Goal: Information Seeking & Learning: Check status

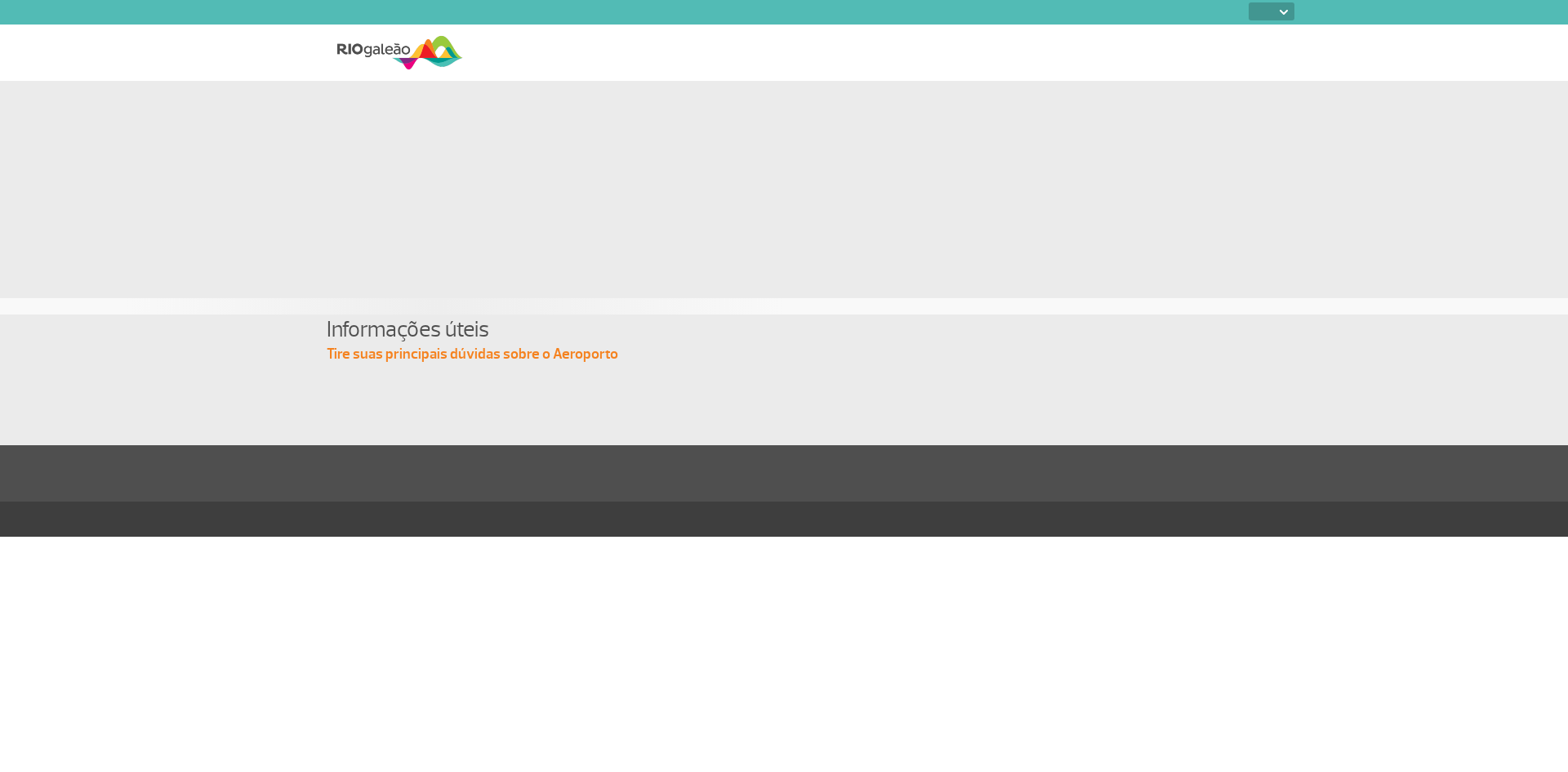
select select
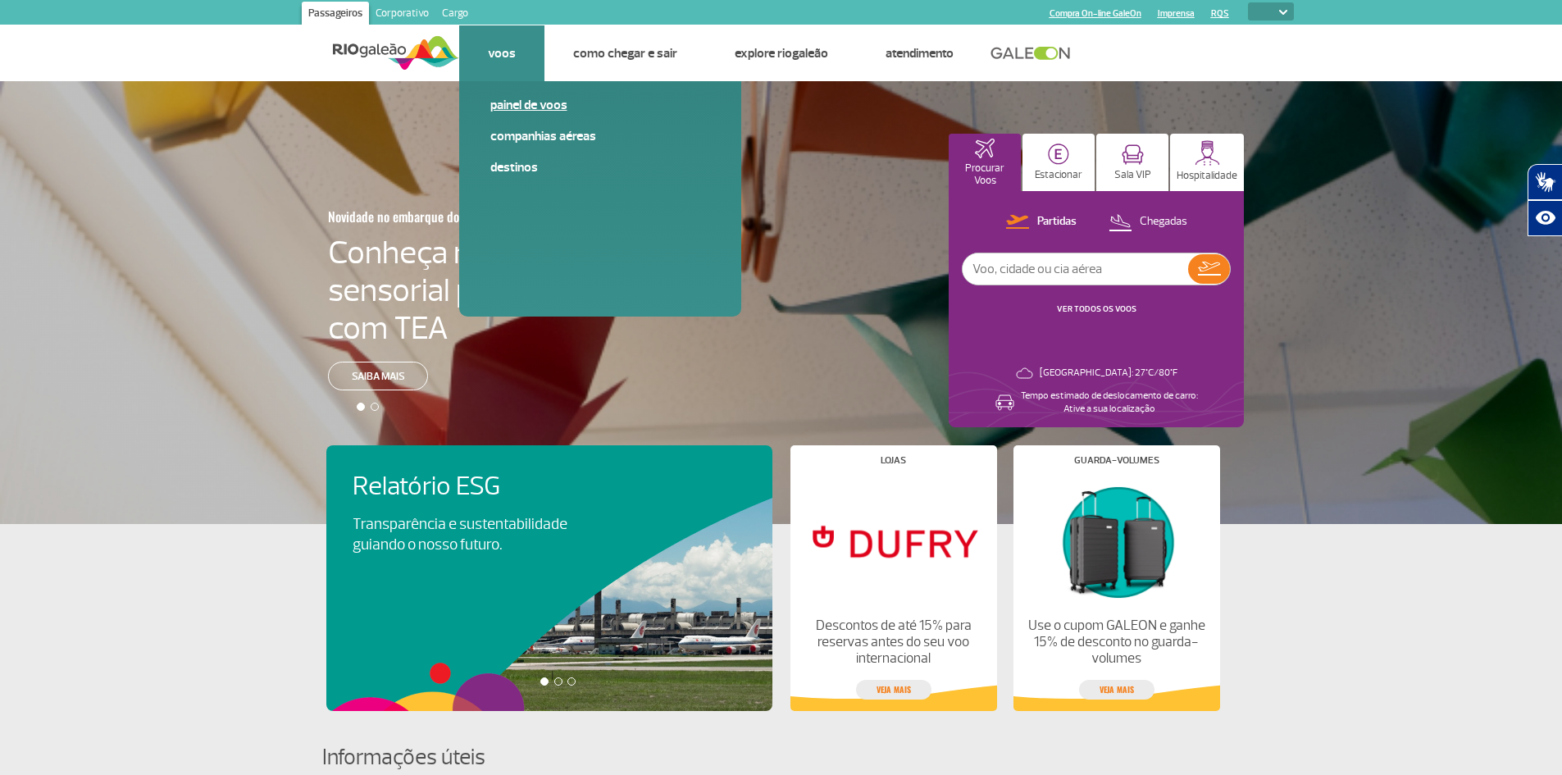
click at [509, 106] on link "Painel de voos" at bounding box center [600, 105] width 220 height 18
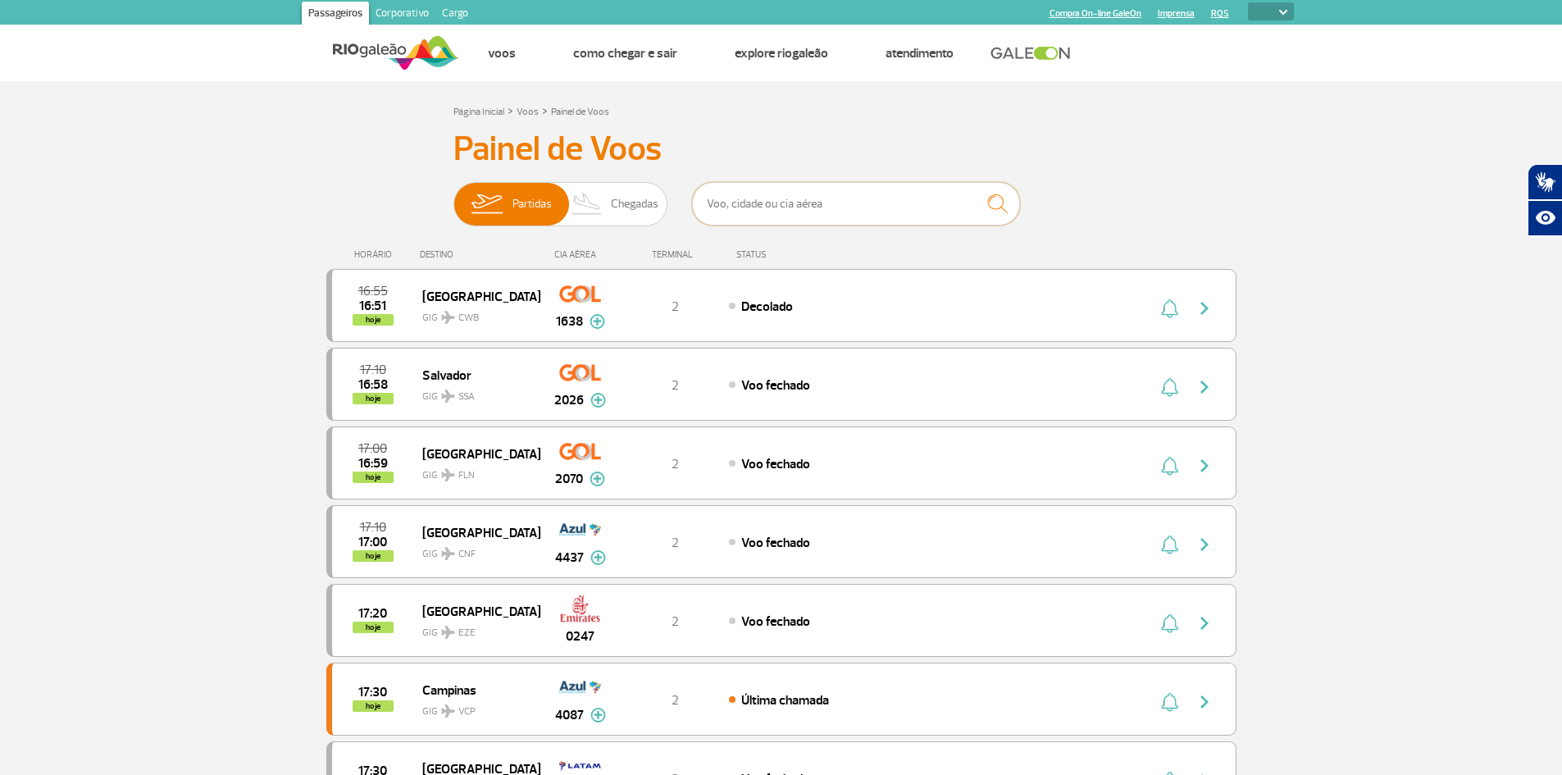
click at [865, 204] on input "text" at bounding box center [856, 203] width 328 height 43
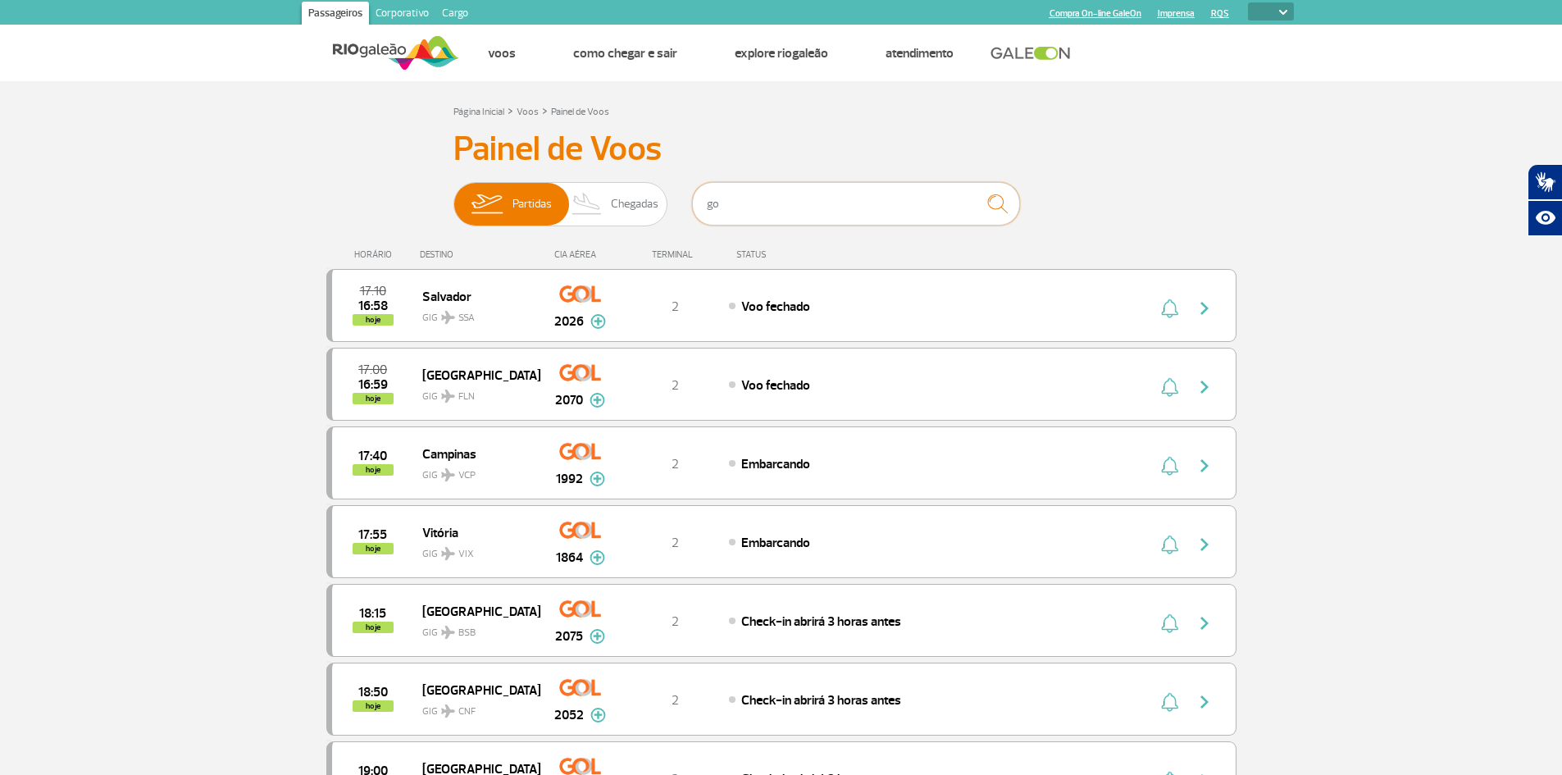
type input "g"
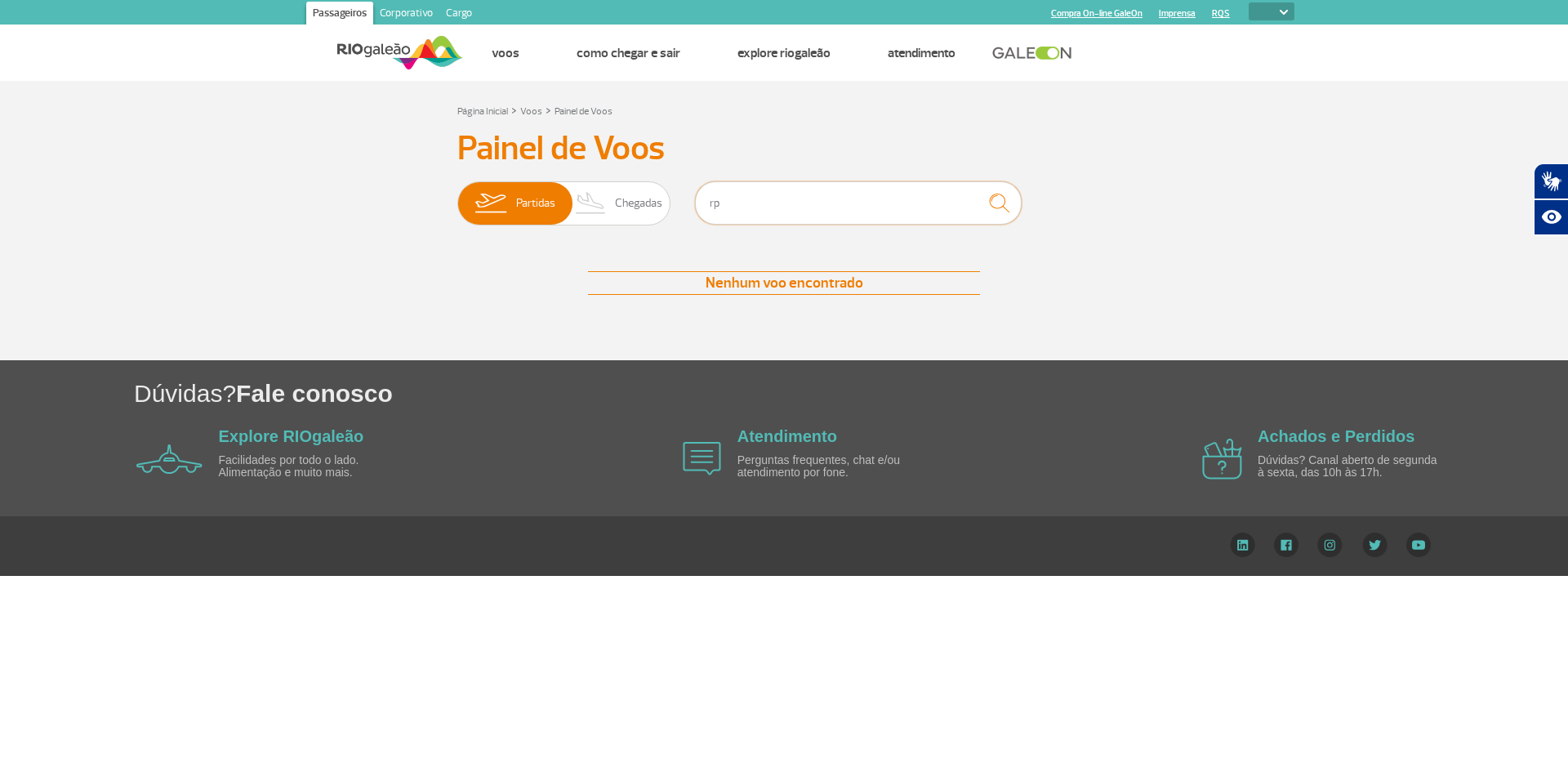
type input "r"
type input "p"
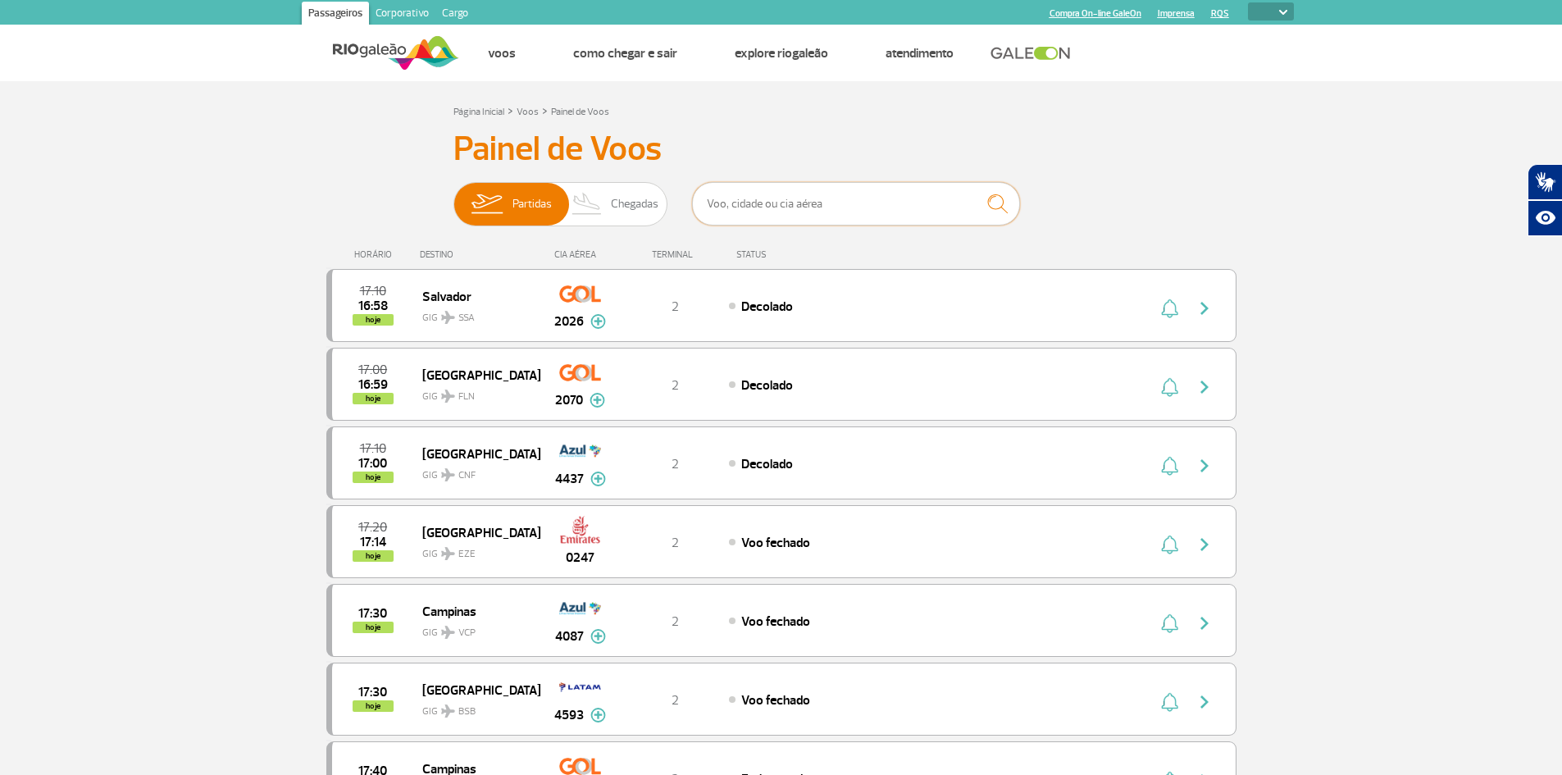
click at [744, 201] on input "text" at bounding box center [856, 203] width 328 height 43
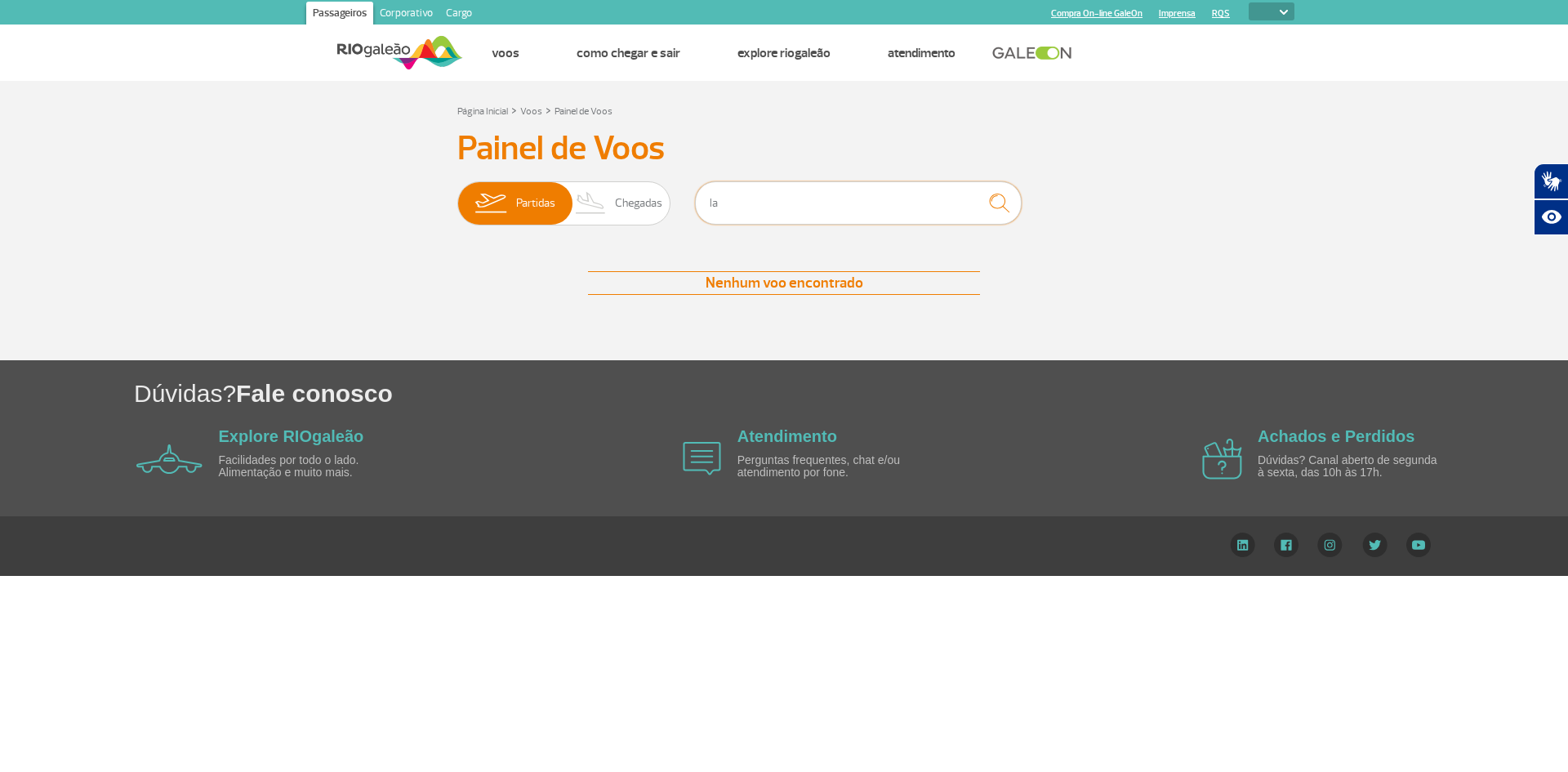
type input "l"
click at [1000, 202] on img "submit" at bounding box center [999, 203] width 35 height 34
click at [769, 201] on input "latam" at bounding box center [859, 202] width 327 height 43
type input "l"
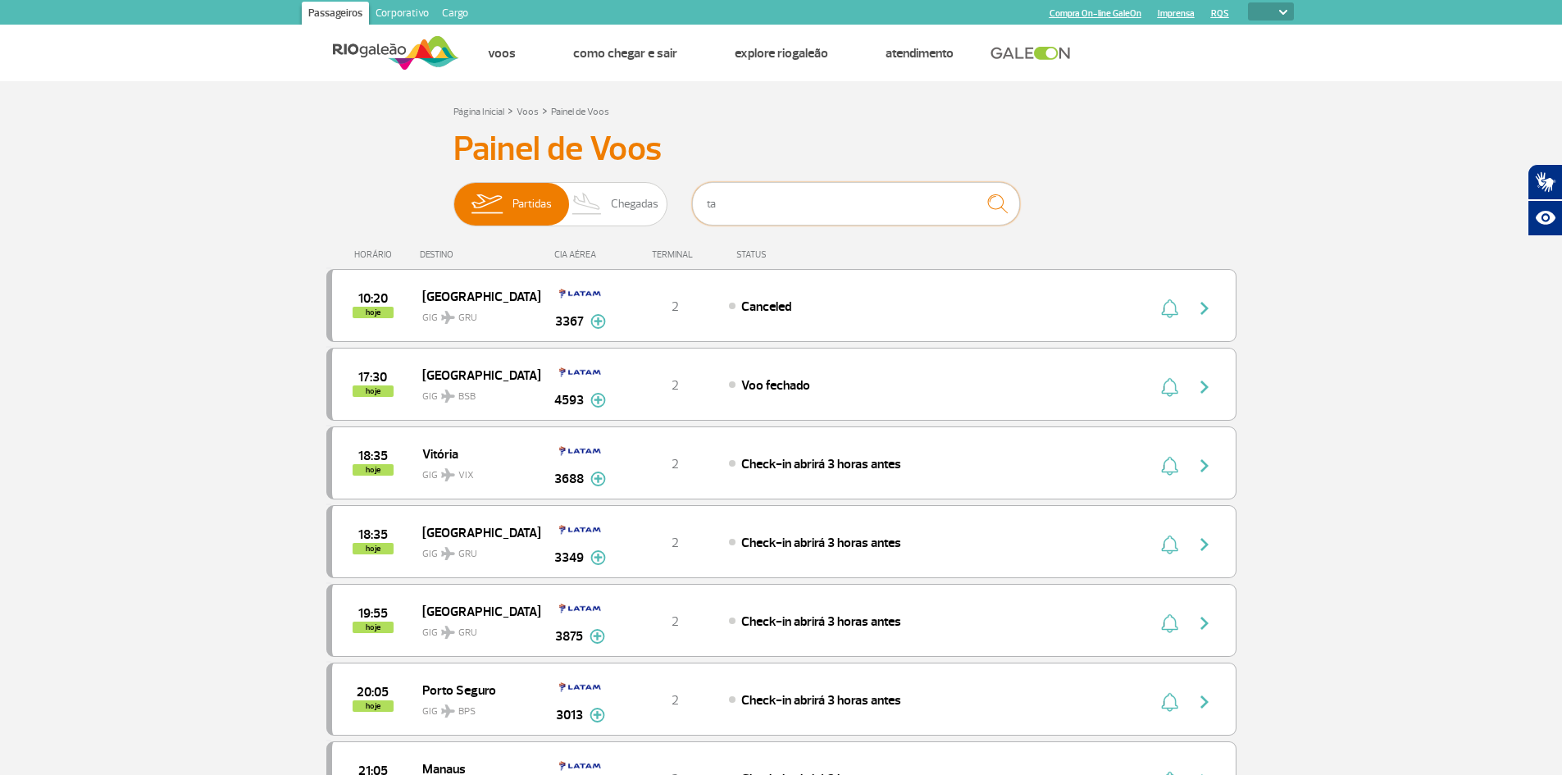
type input "t"
type input "a"
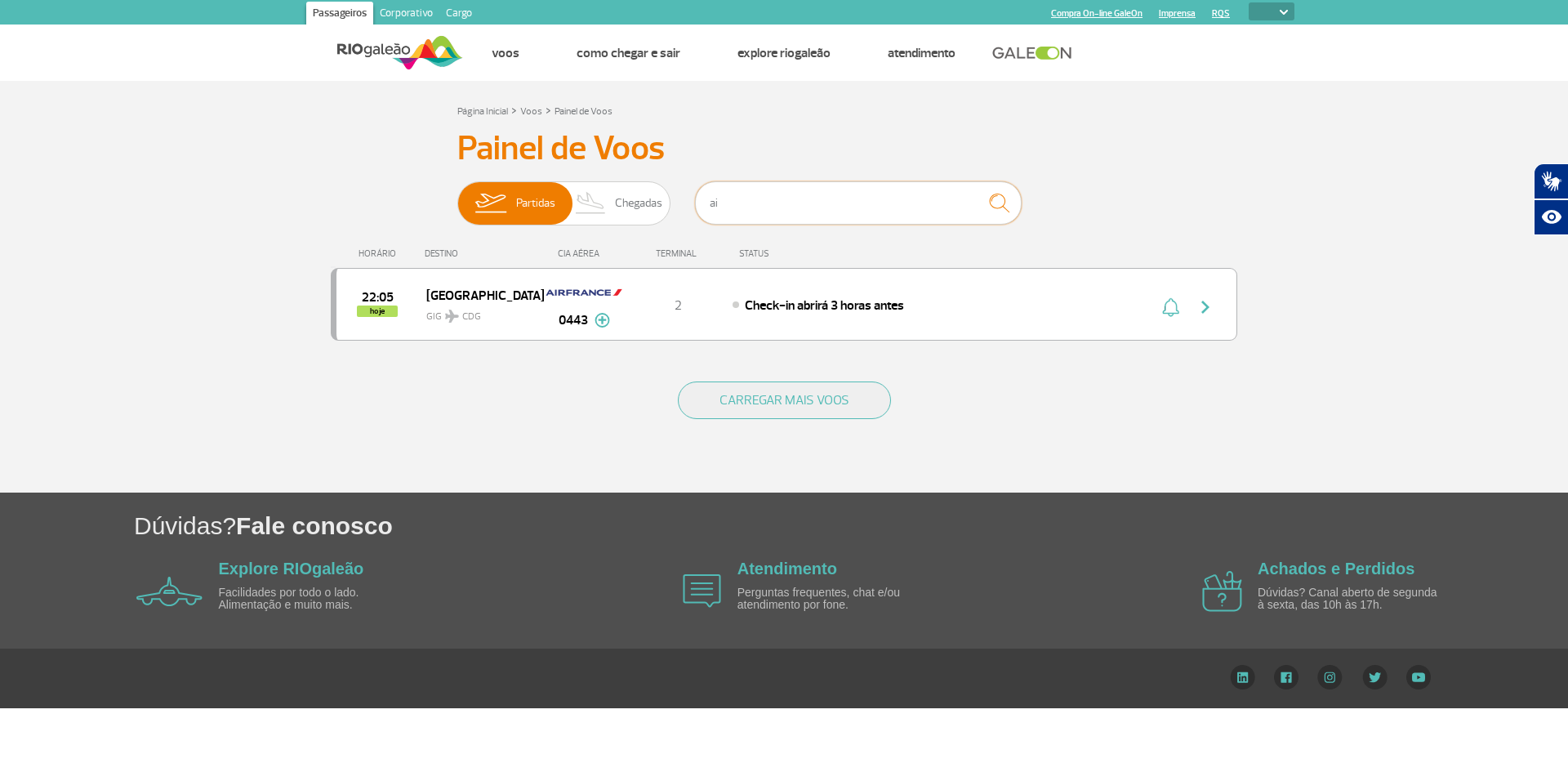
type input "a"
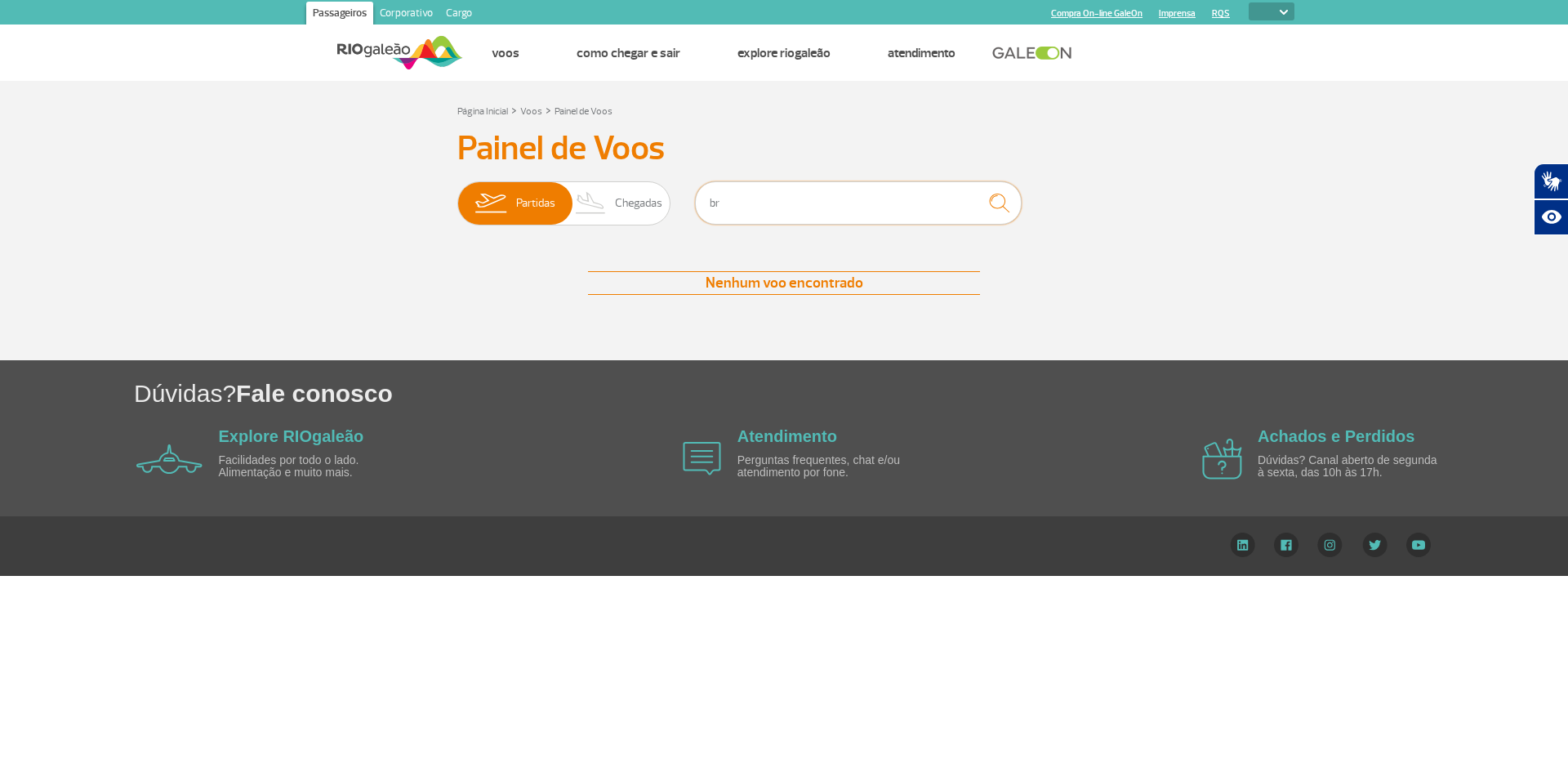
type input "b"
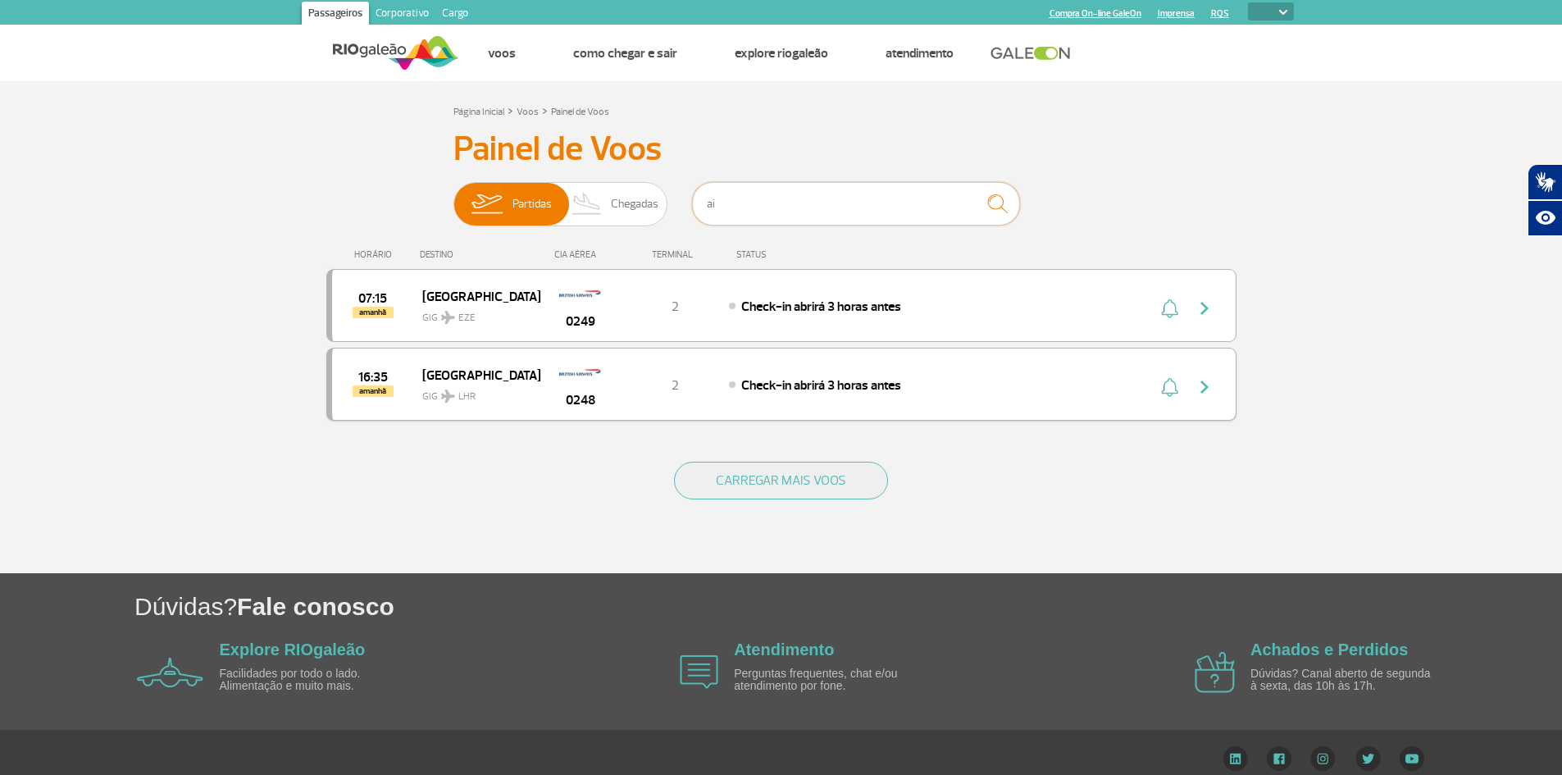
type input "a"
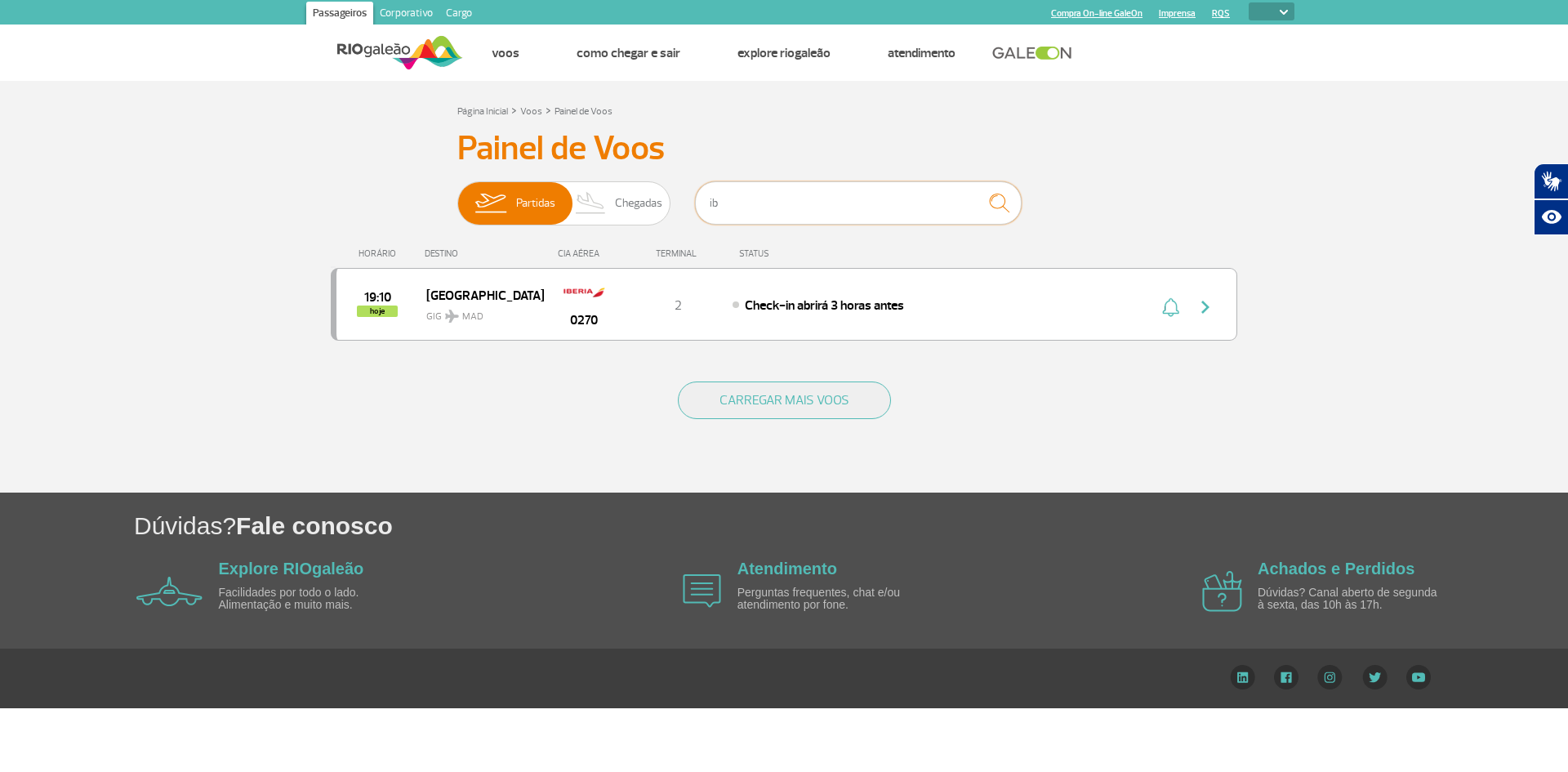
type input "i"
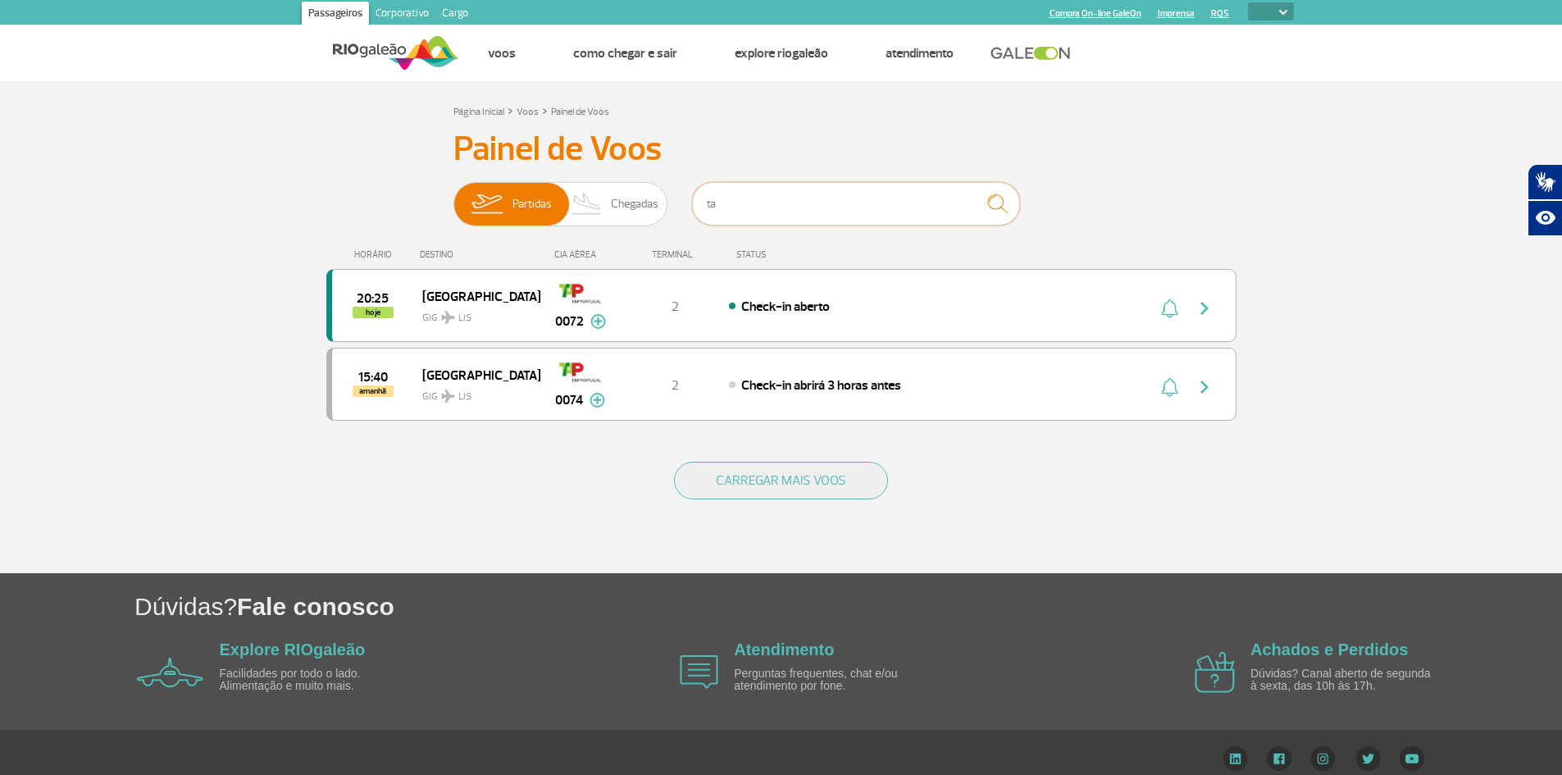
type input "t"
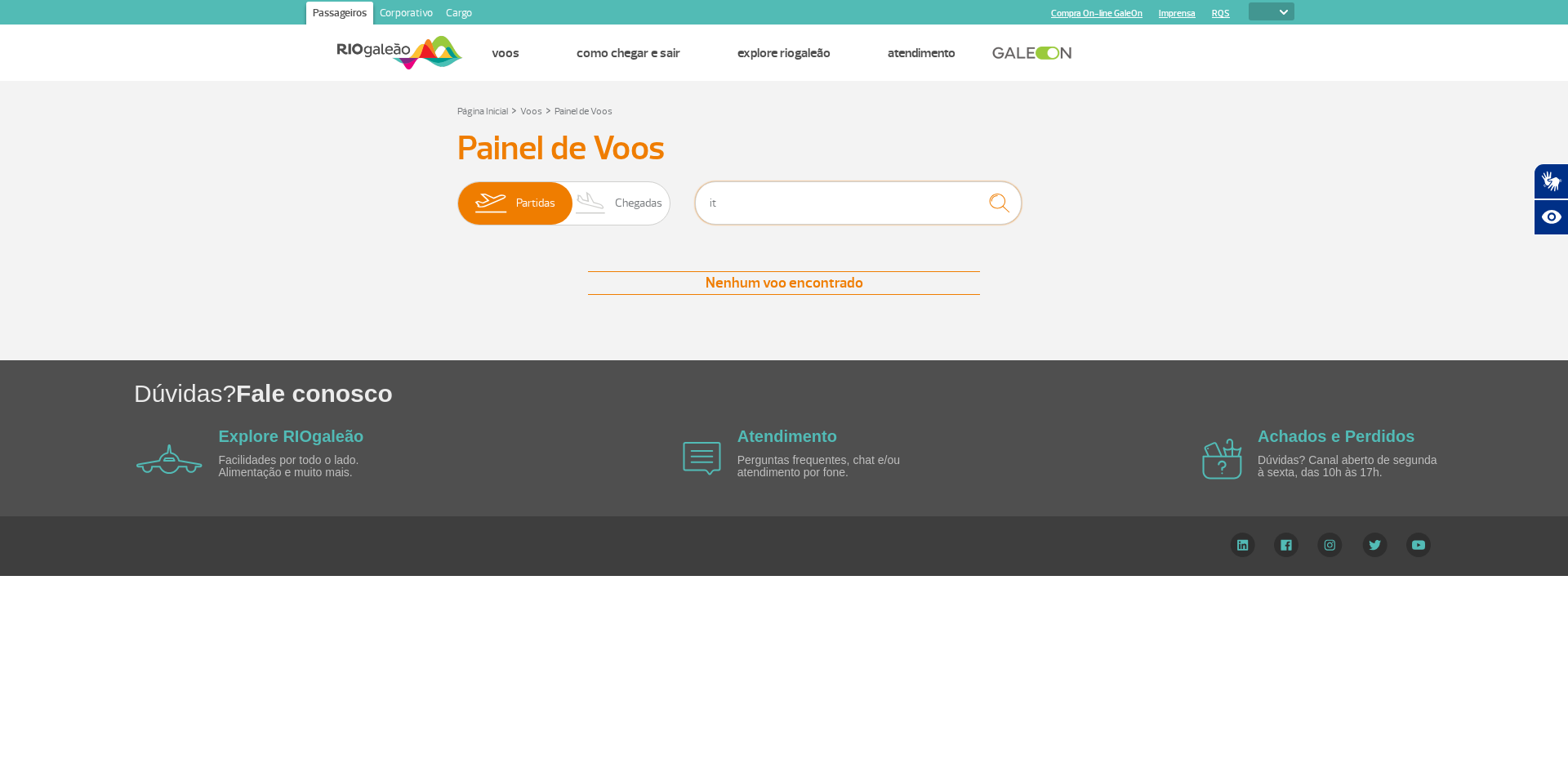
type input "i"
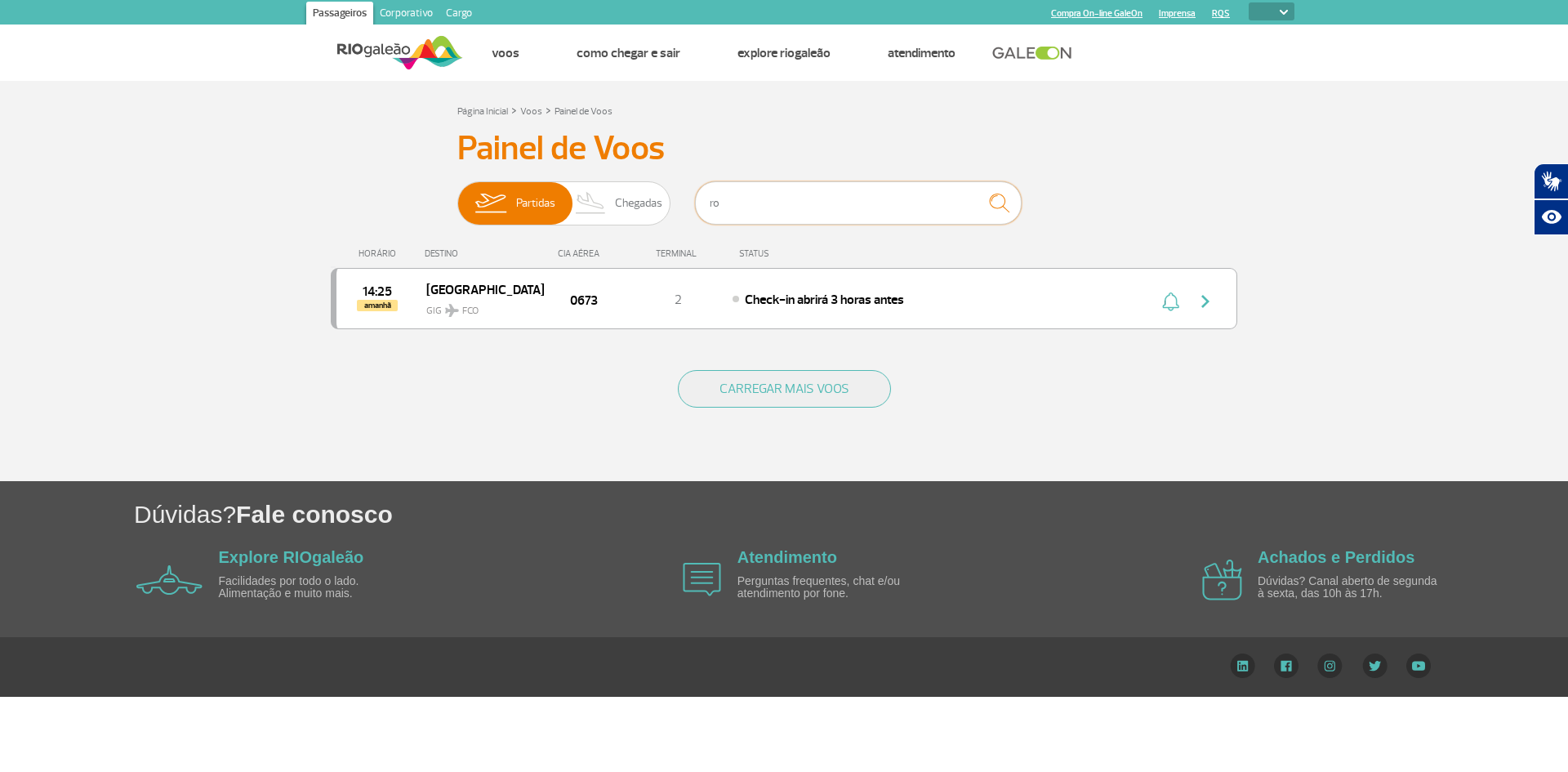
type input "r"
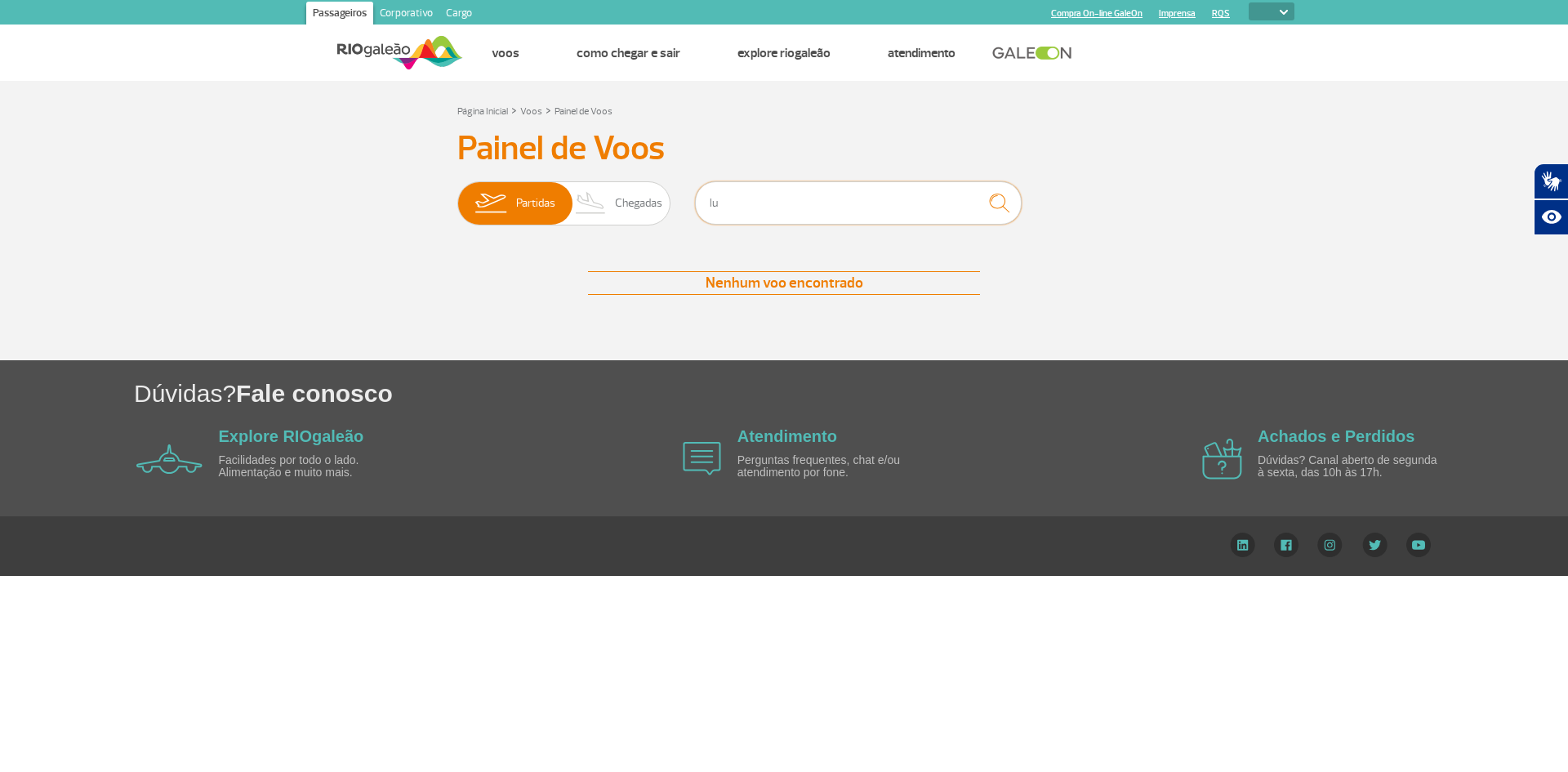
type input "l"
type input "f"
type input "m"
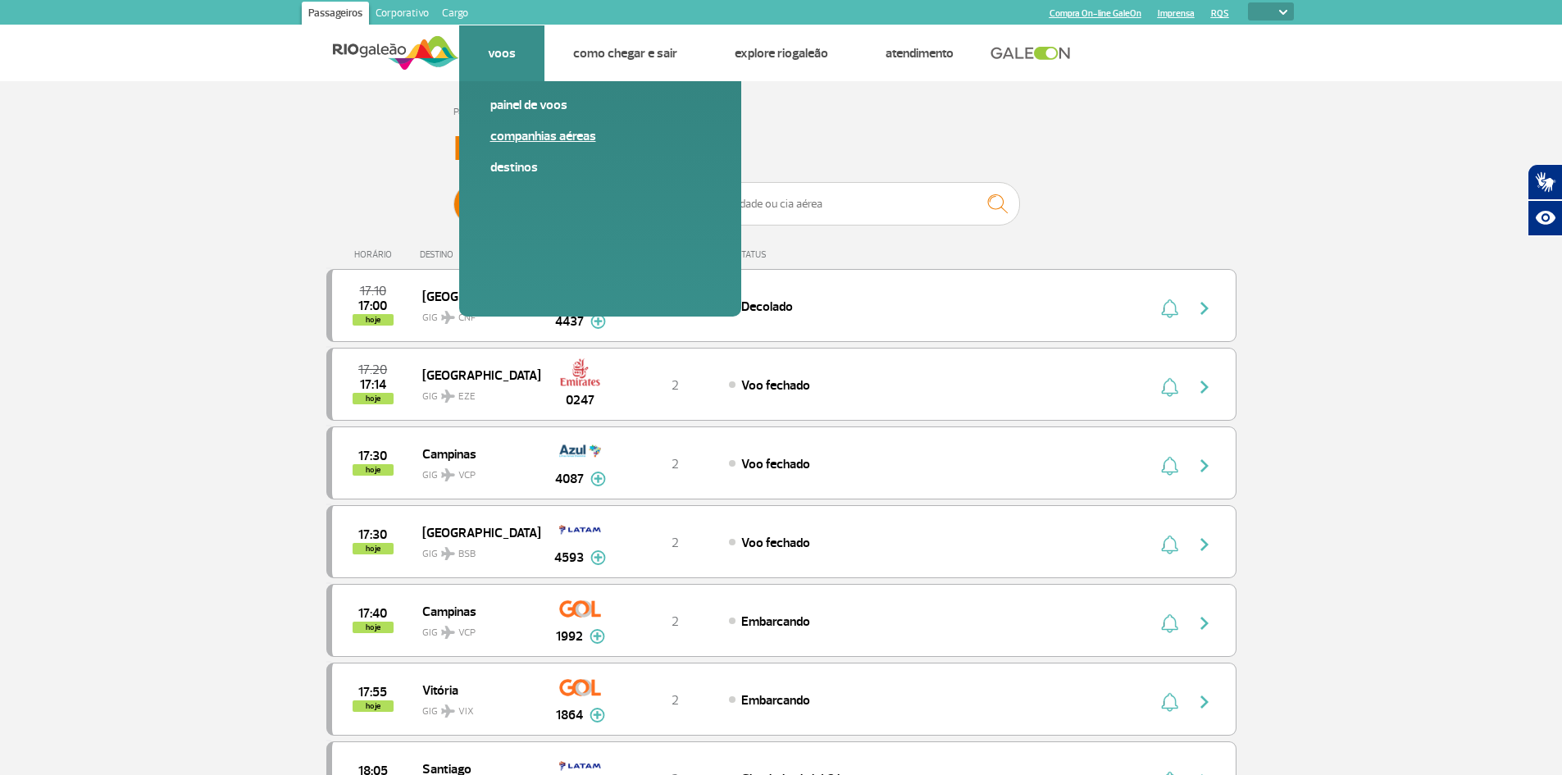
click at [522, 141] on link "Companhias Aéreas" at bounding box center [600, 136] width 220 height 18
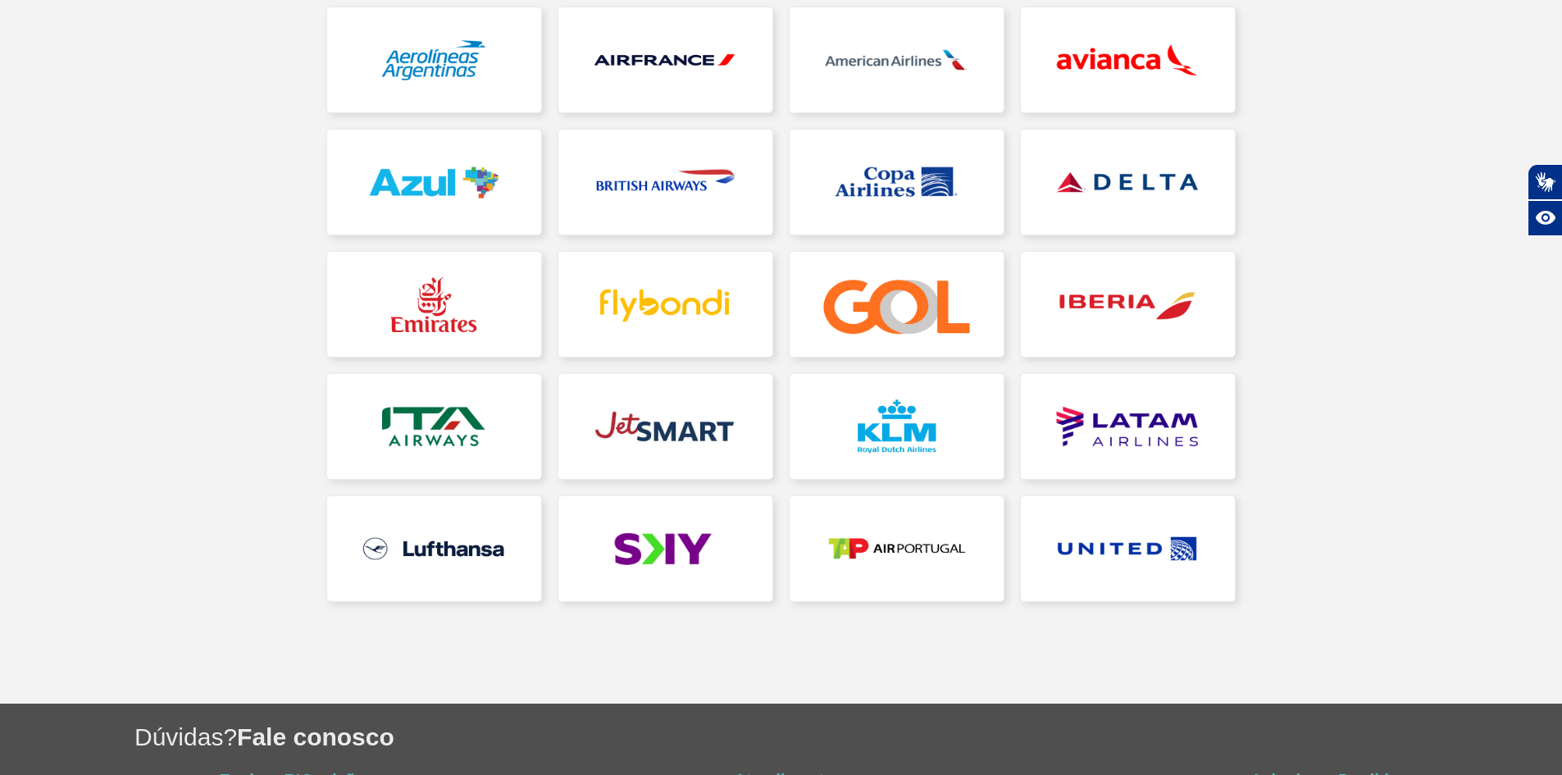
scroll to position [164, 0]
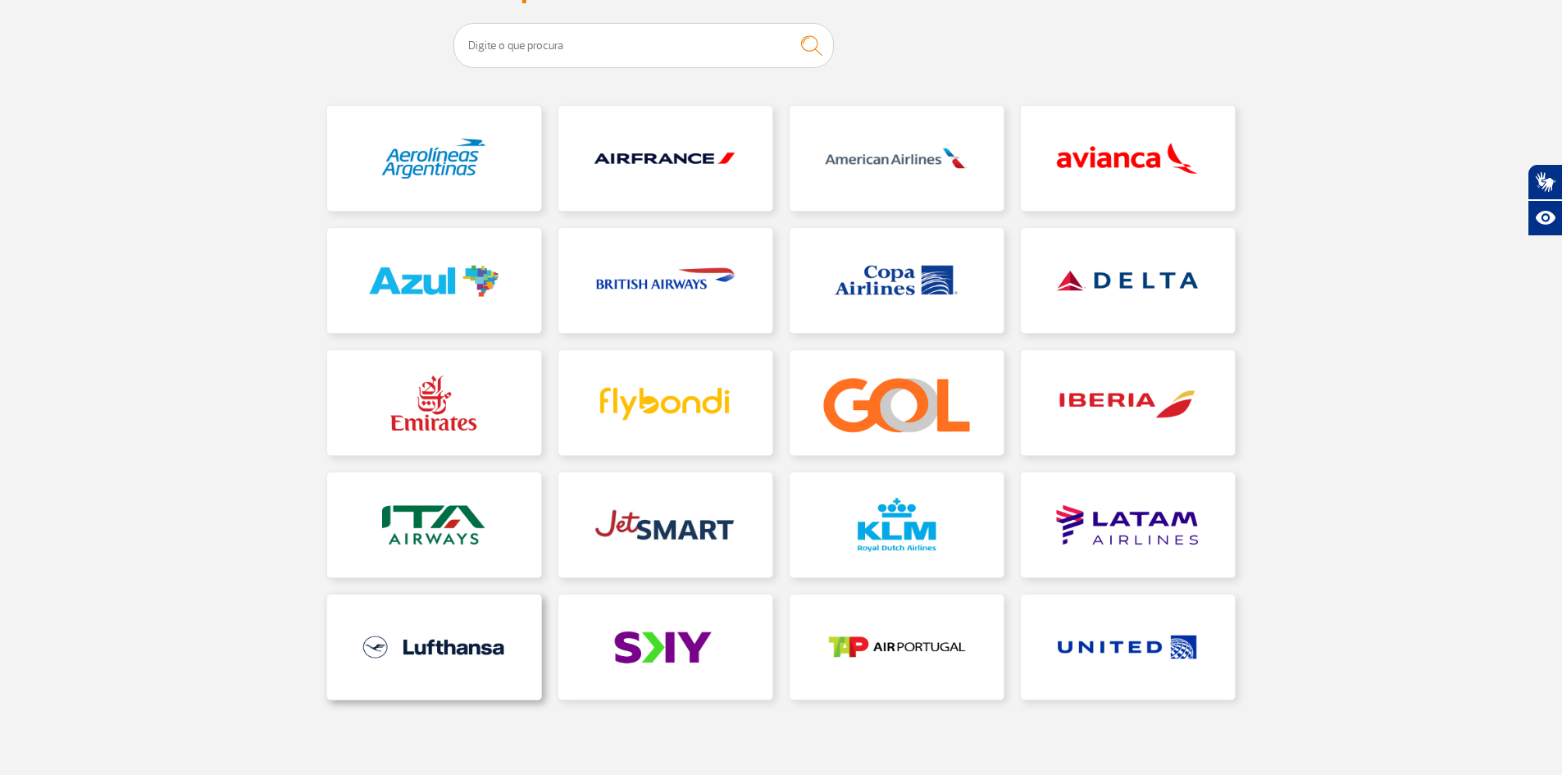
click at [420, 652] on link at bounding box center [434, 646] width 214 height 105
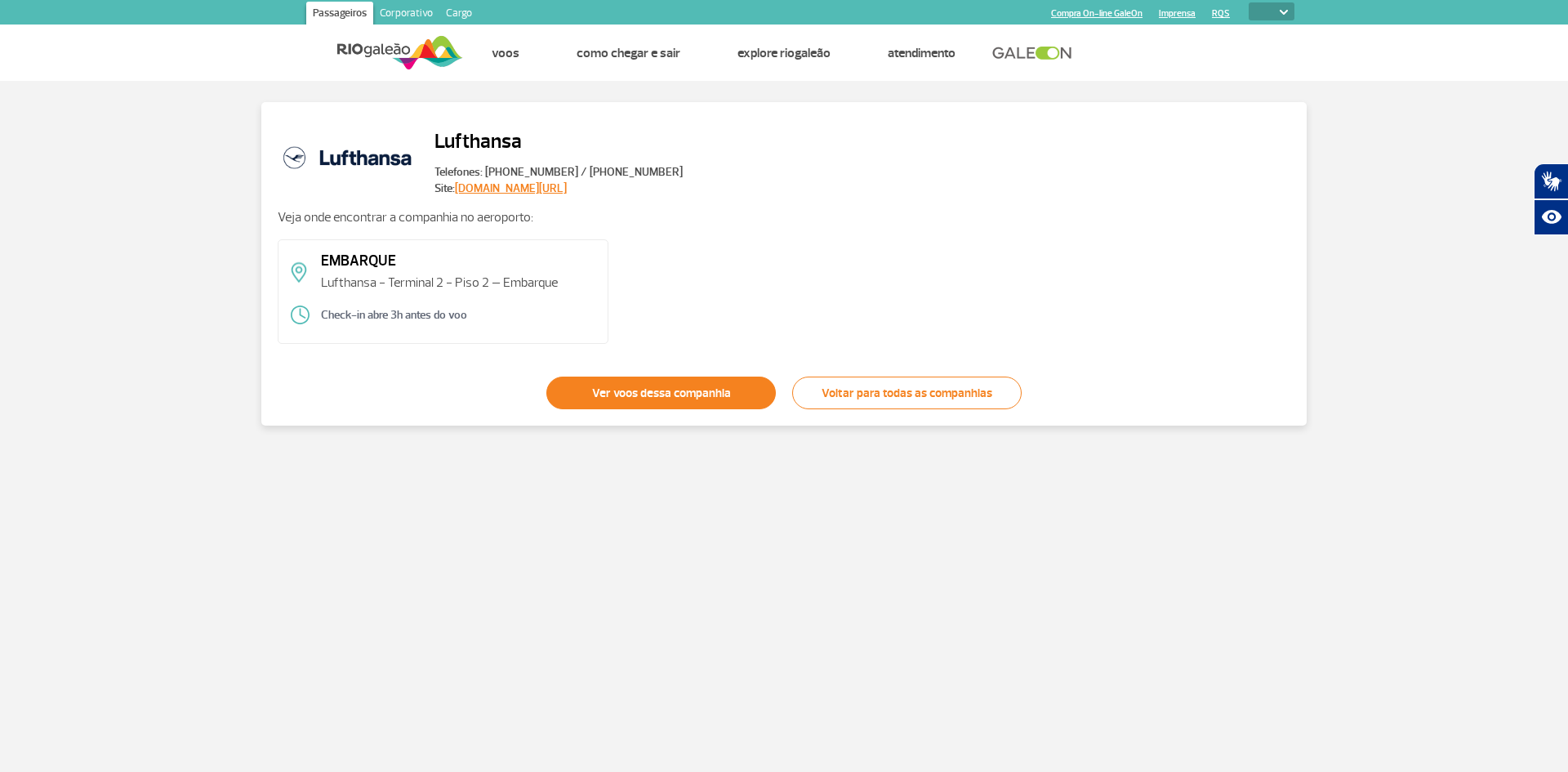
click at [670, 395] on link "Ver voos dessa companhia" at bounding box center [661, 392] width 229 height 33
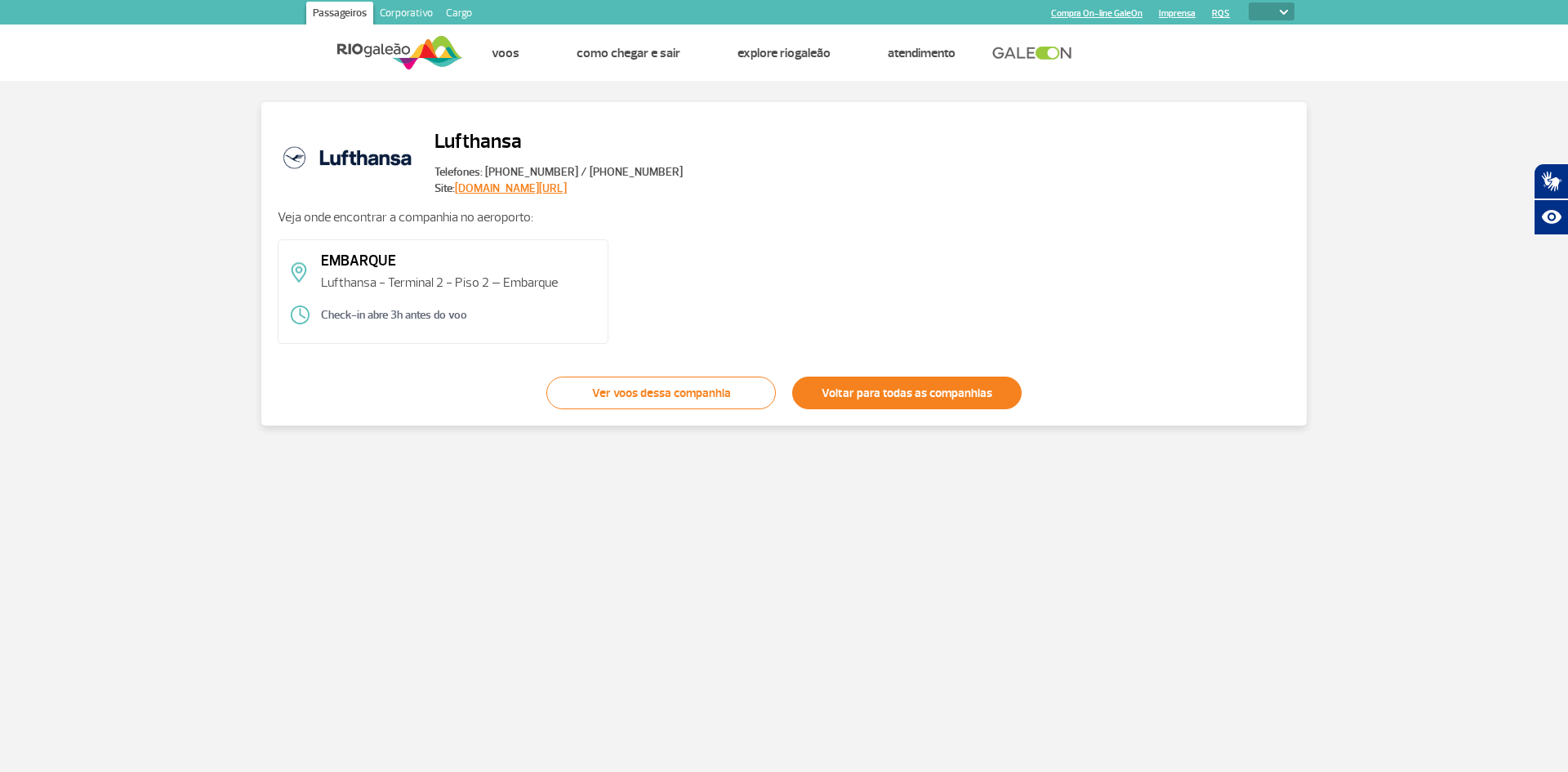
click at [904, 394] on link "Voltar para todas as companhias" at bounding box center [907, 392] width 229 height 33
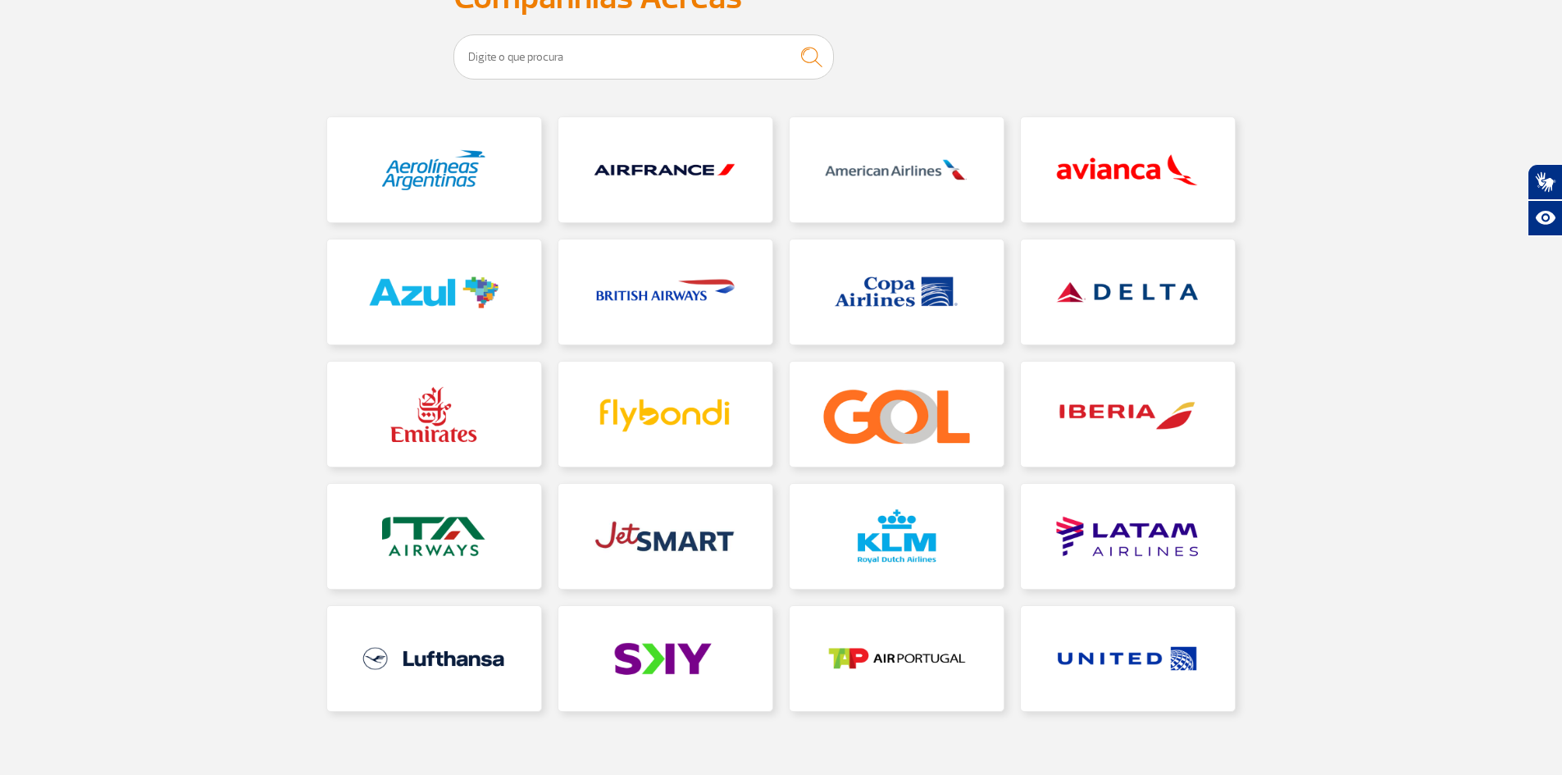
scroll to position [164, 0]
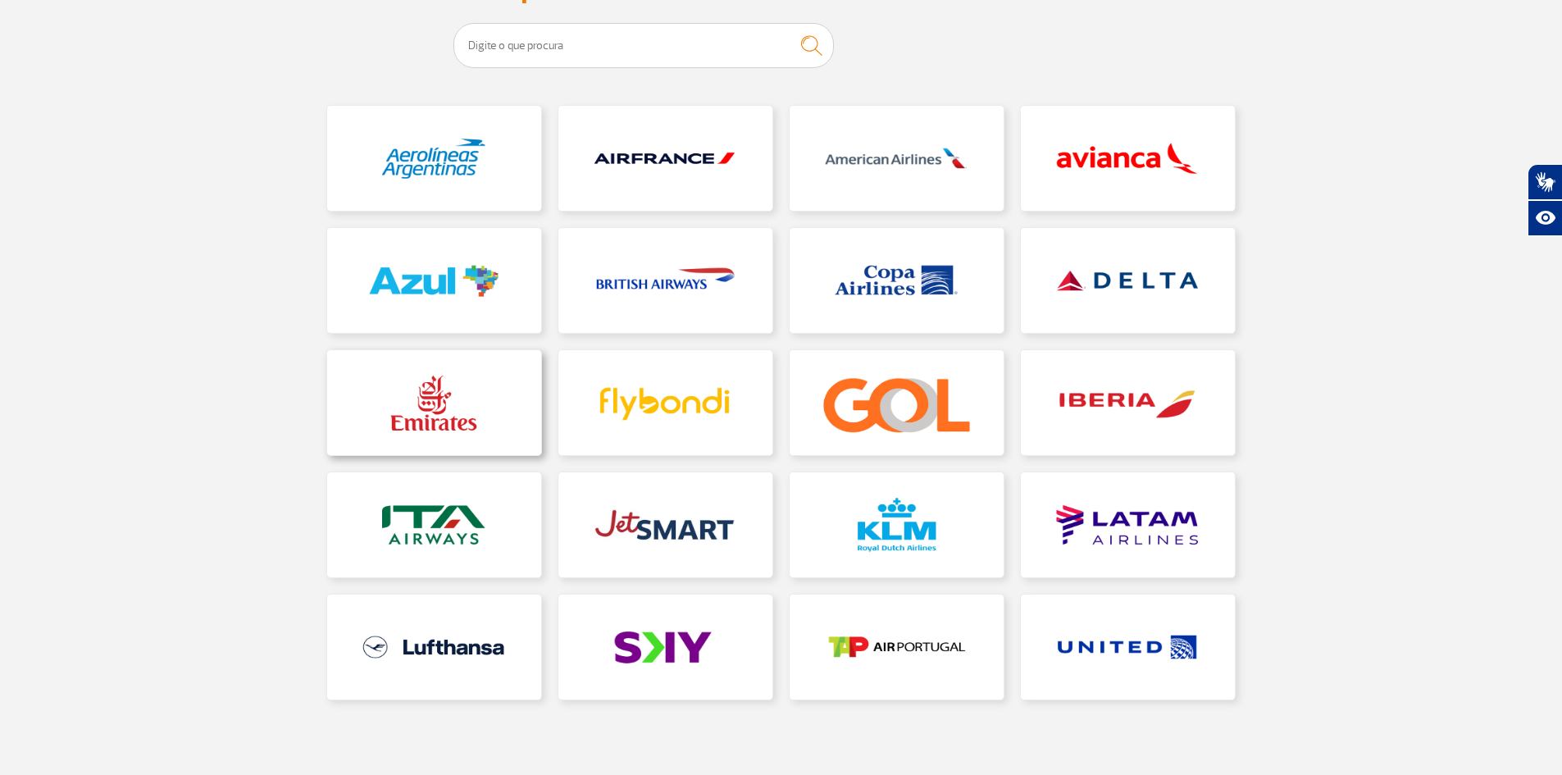
click at [431, 419] on link at bounding box center [434, 402] width 214 height 105
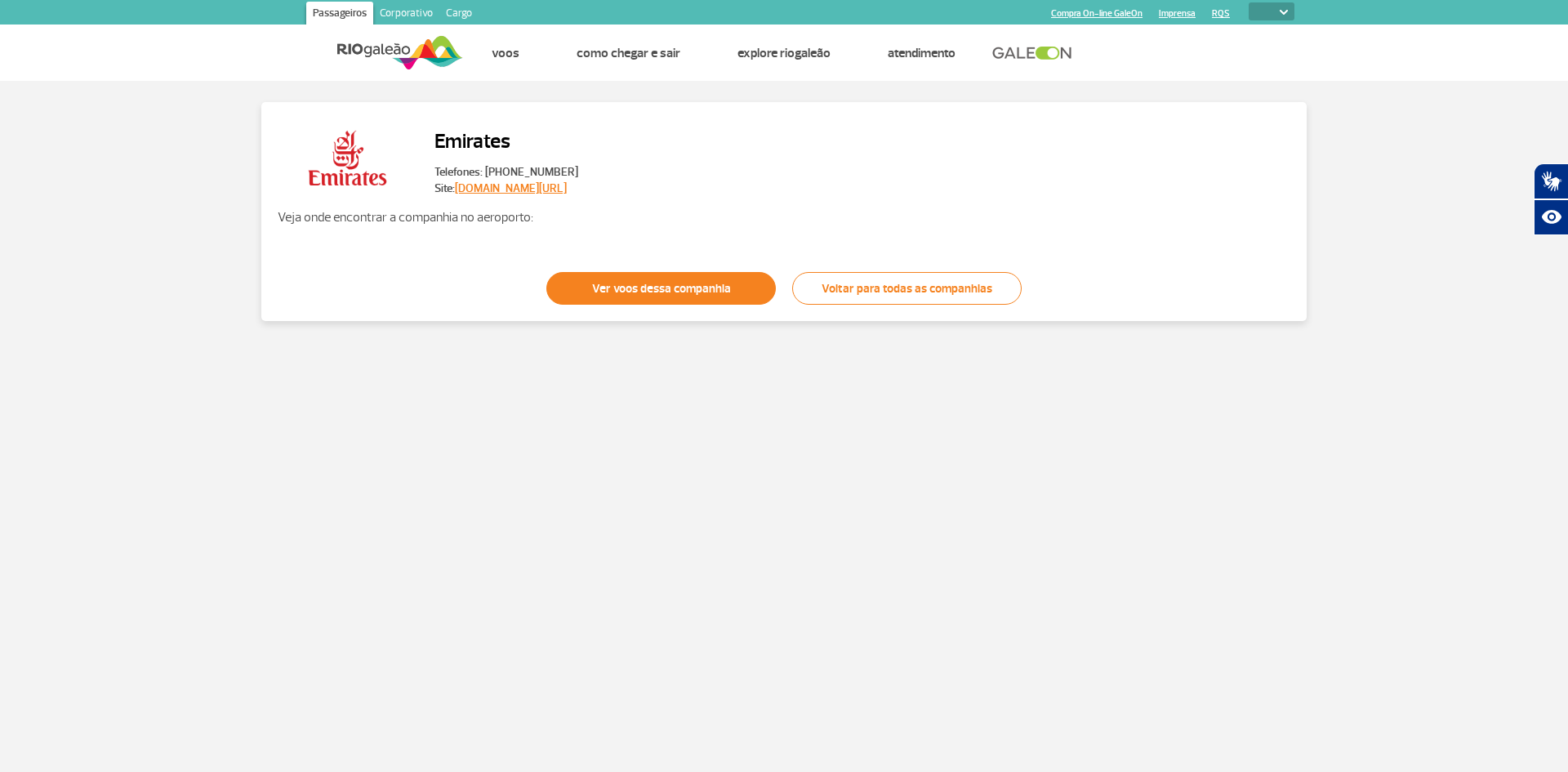
click at [613, 287] on link "Ver voos dessa companhia" at bounding box center [661, 288] width 229 height 33
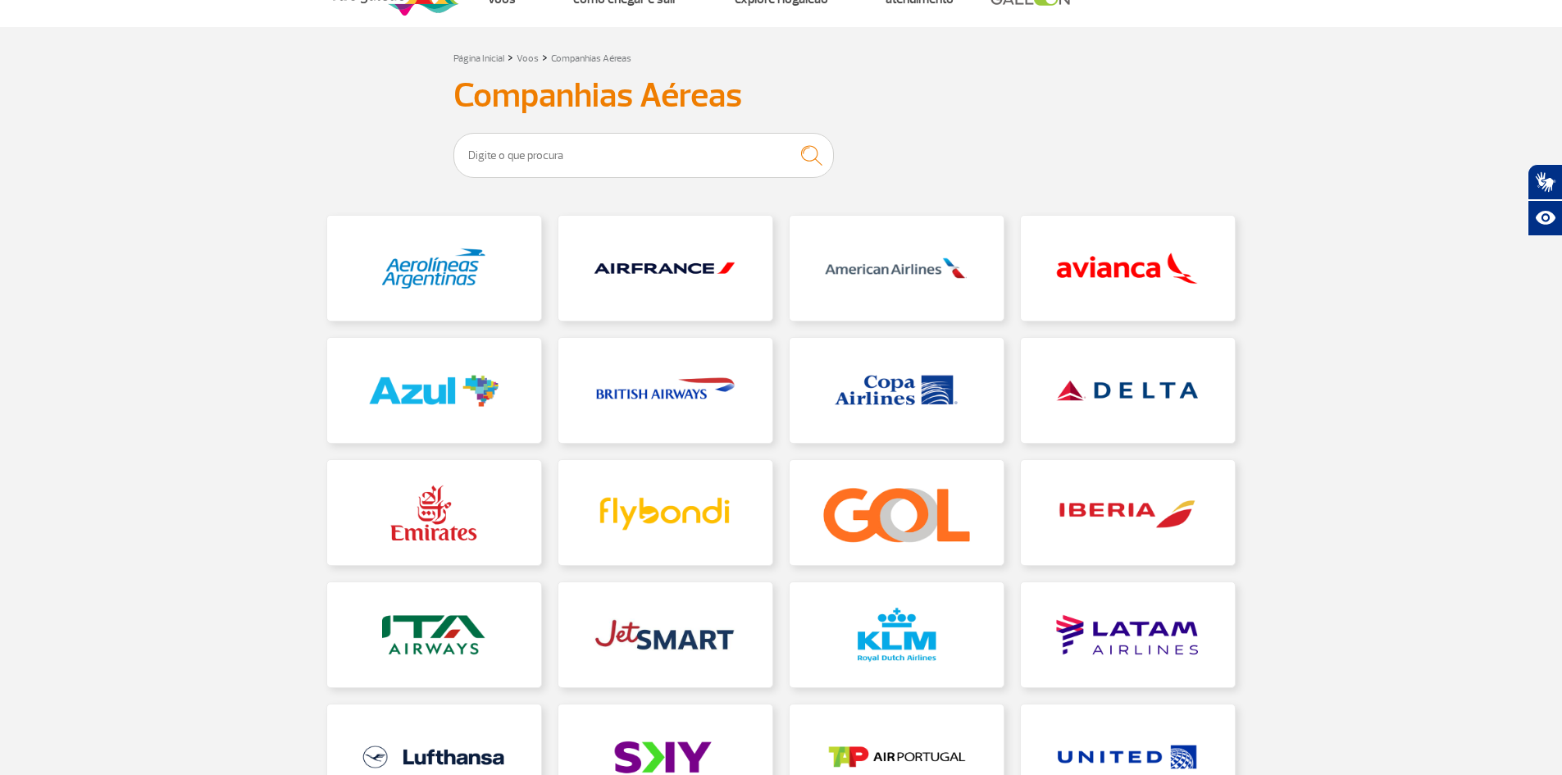
scroll to position [164, 0]
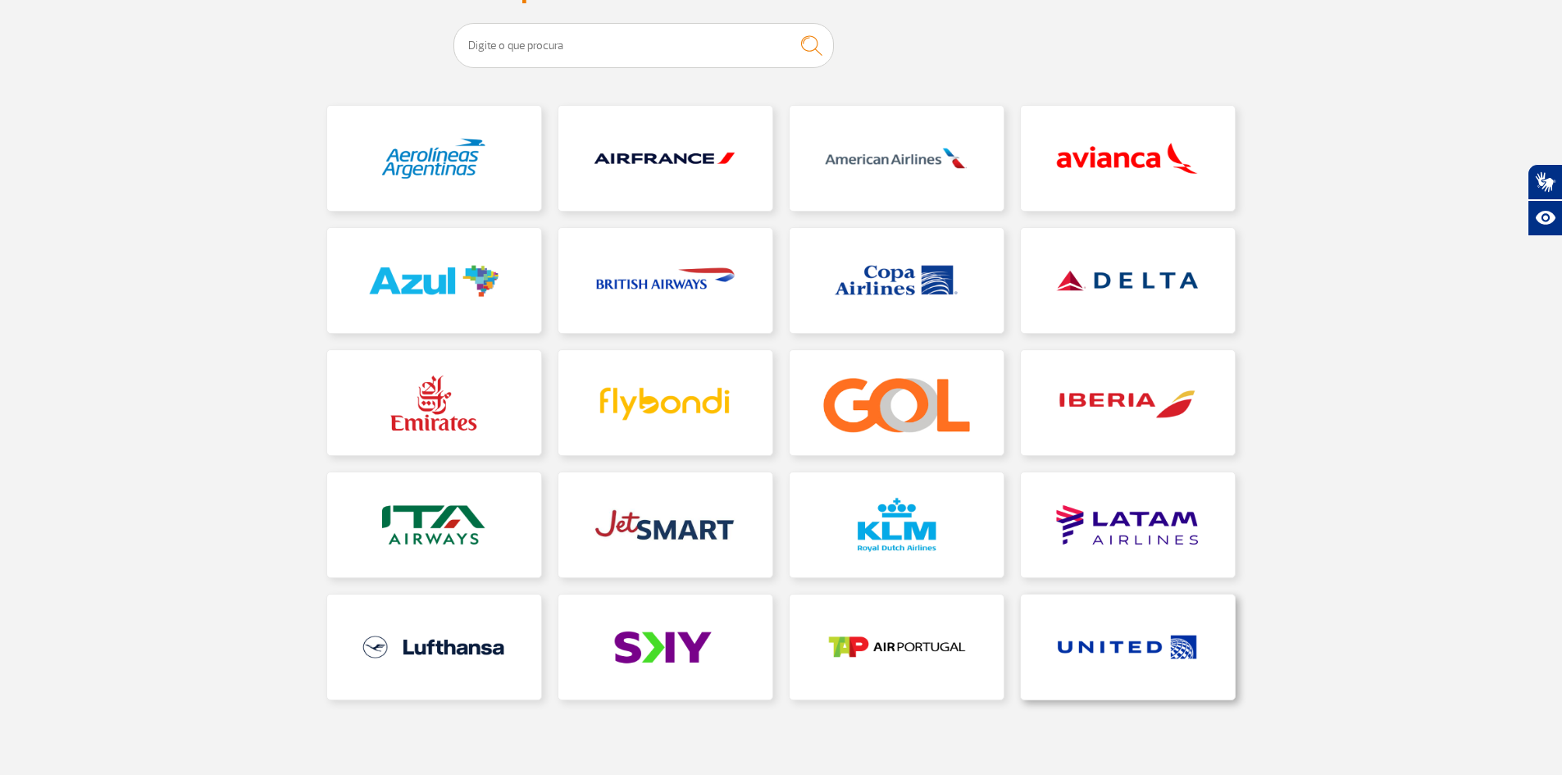
click at [1156, 658] on link at bounding box center [1128, 646] width 214 height 105
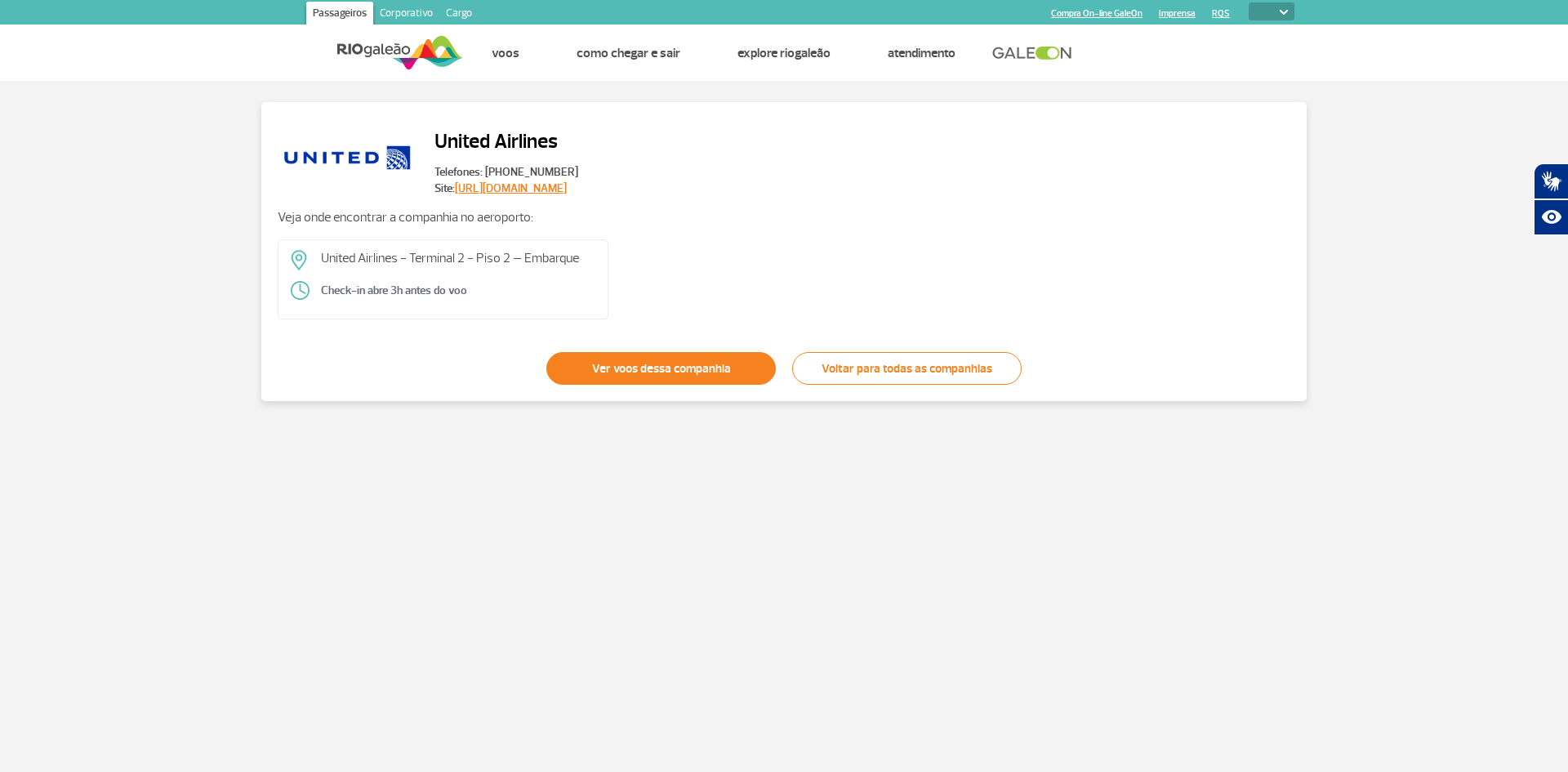
click at [658, 366] on link "Ver voos dessa companhia" at bounding box center [661, 368] width 229 height 33
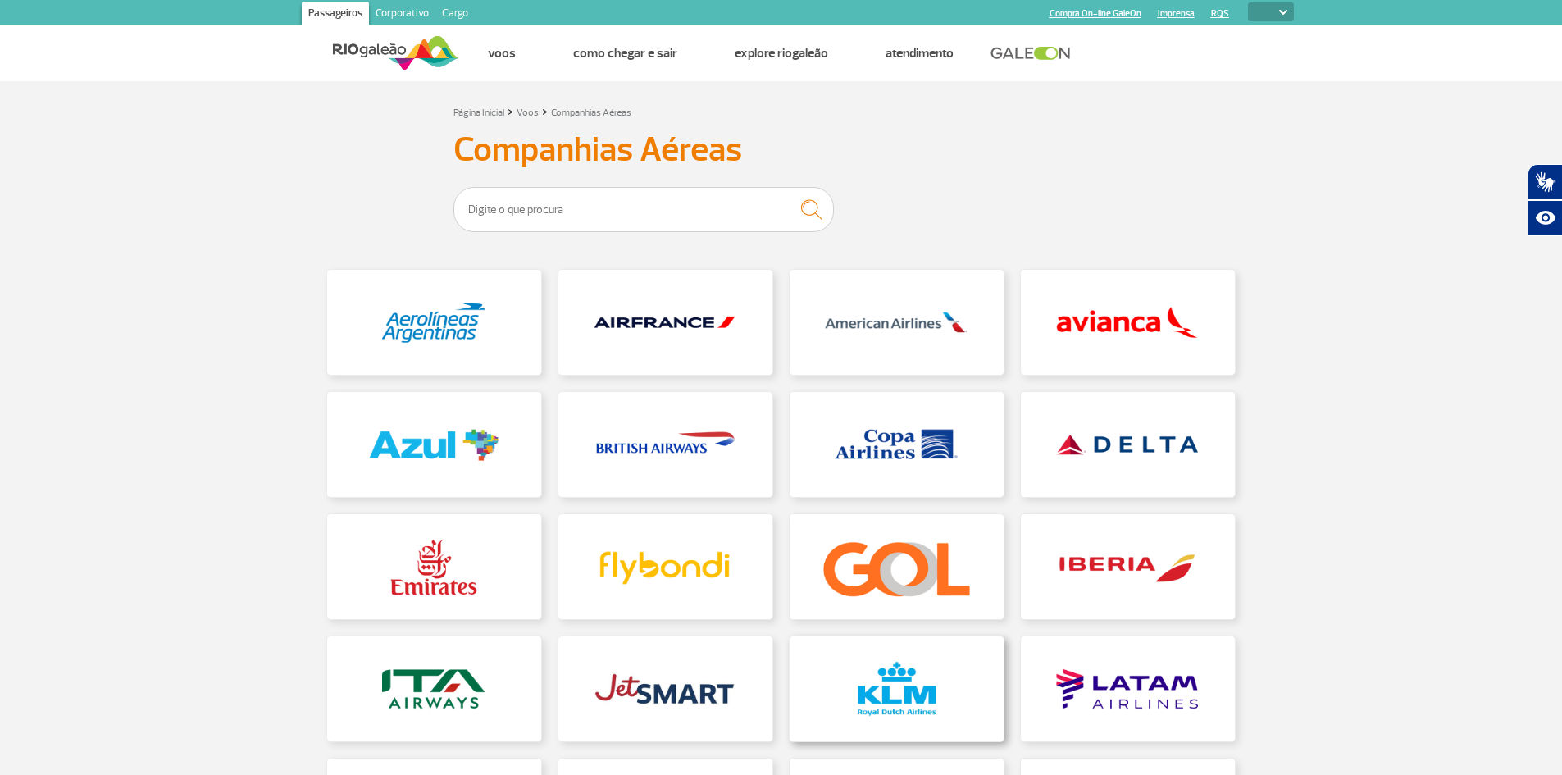
click at [869, 696] on link at bounding box center [897, 688] width 214 height 105
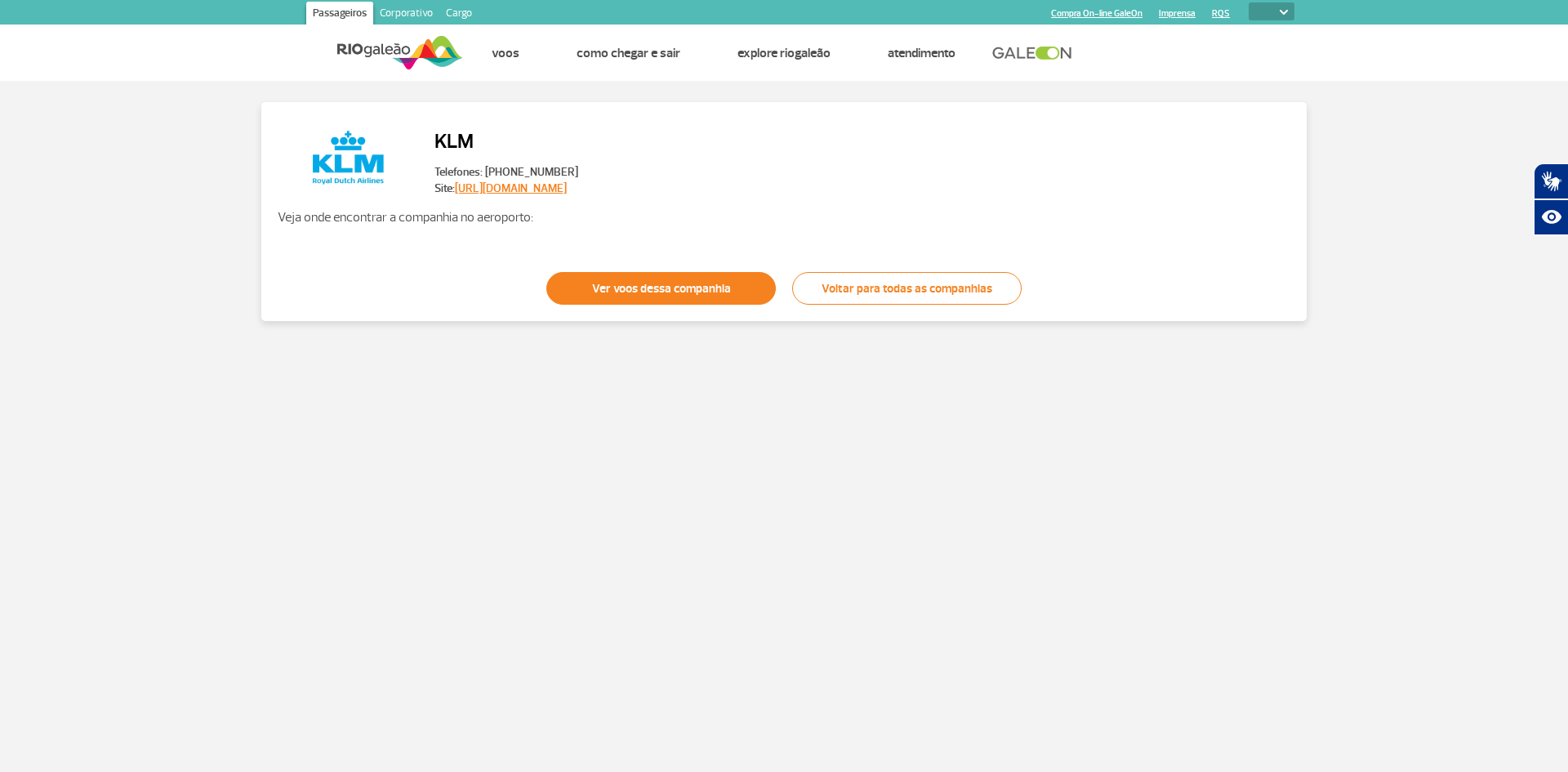
click at [612, 291] on link "Ver voos dessa companhia" at bounding box center [661, 288] width 229 height 33
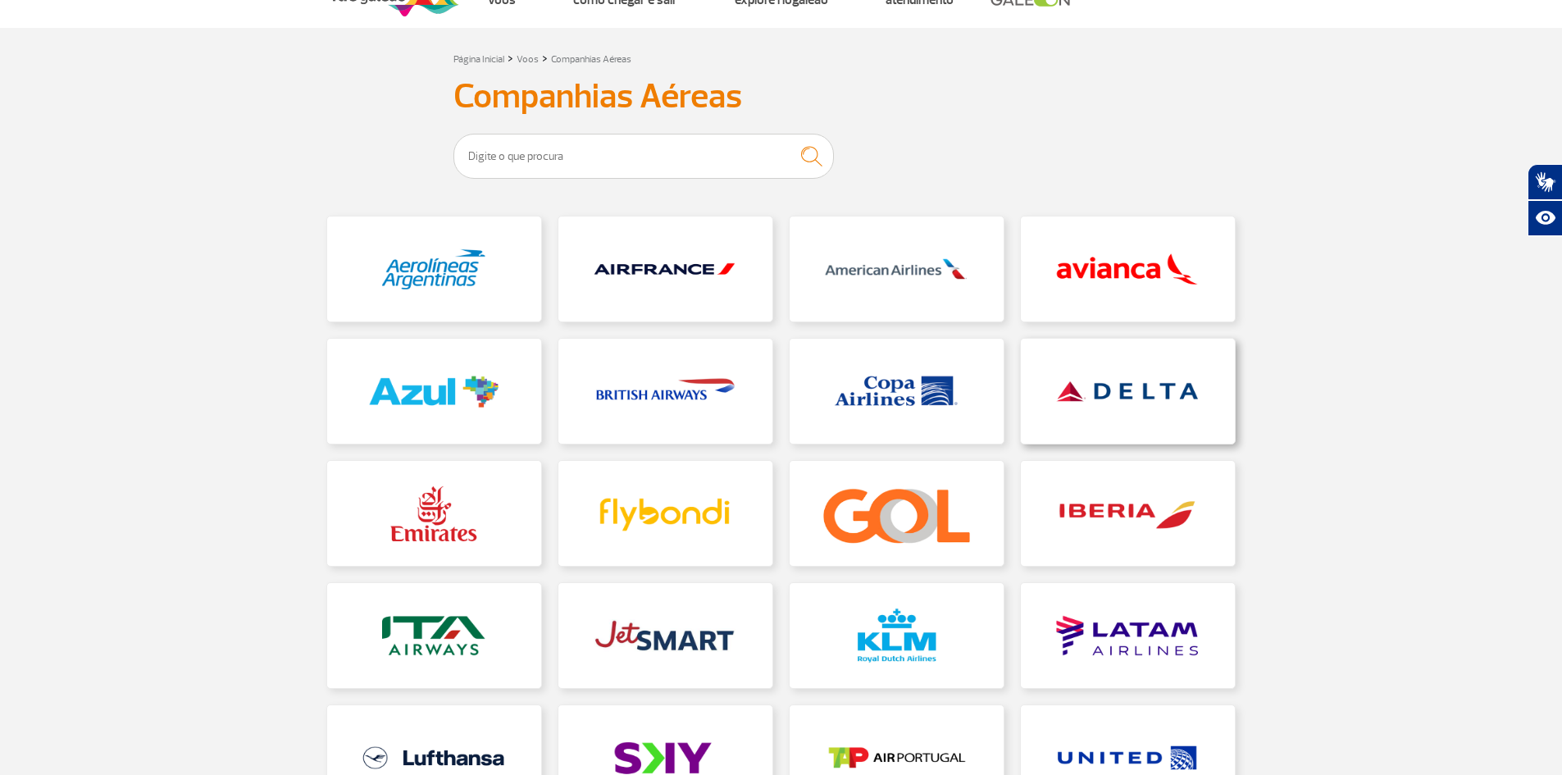
scroll to position [164, 0]
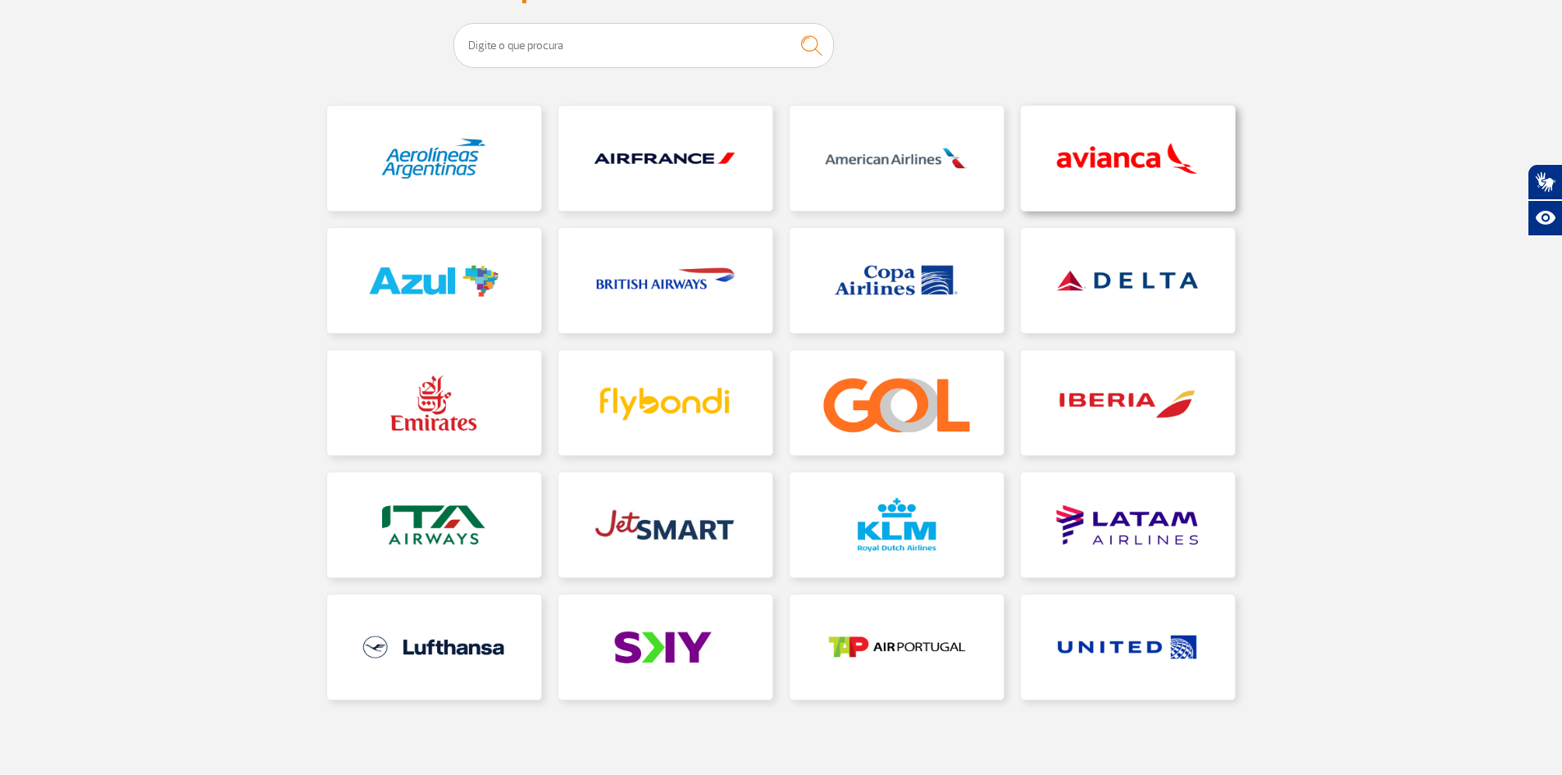
click at [1124, 157] on link at bounding box center [1128, 158] width 214 height 105
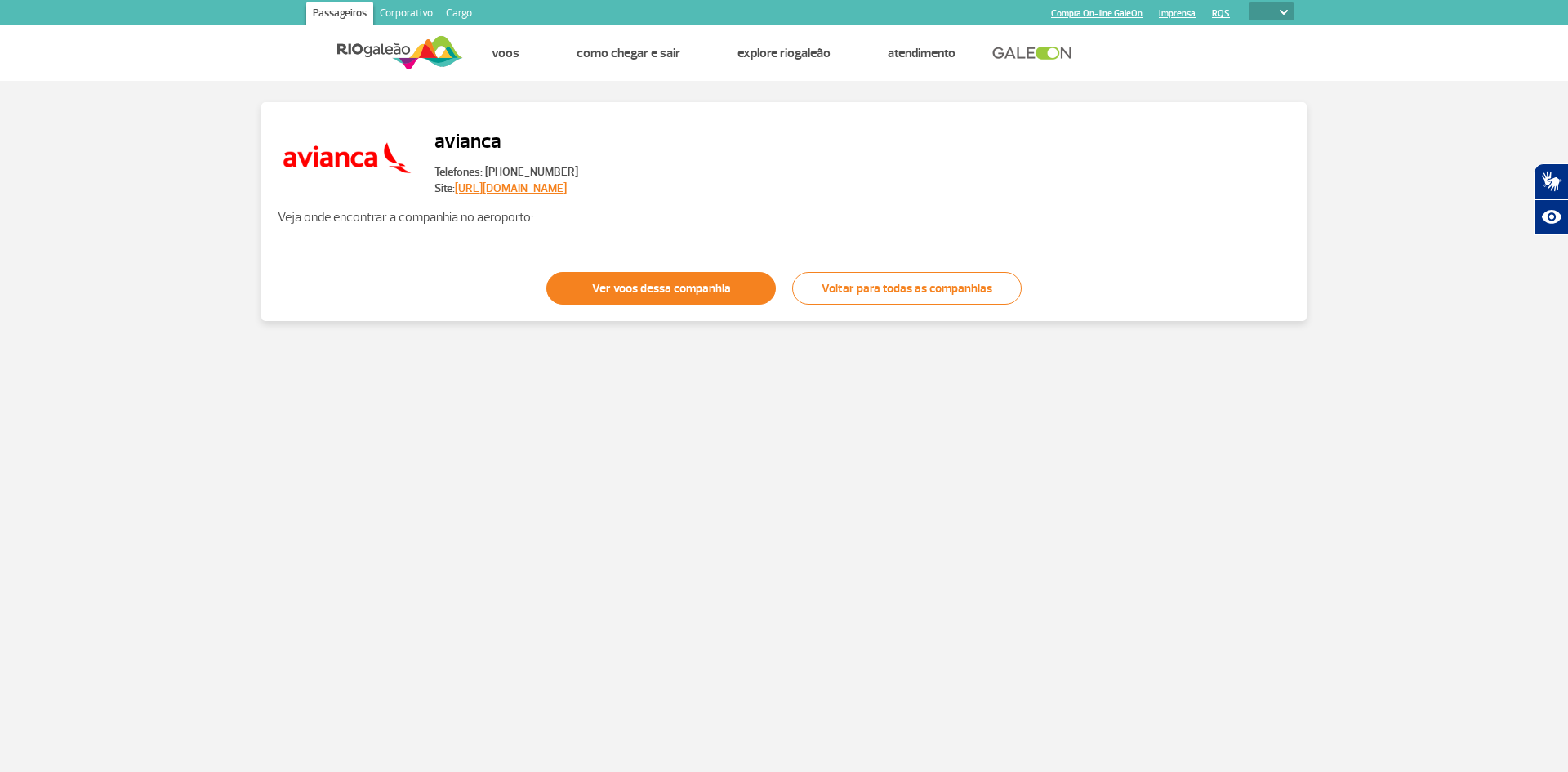
click at [628, 293] on link "Ver voos dessa companhia" at bounding box center [661, 288] width 229 height 33
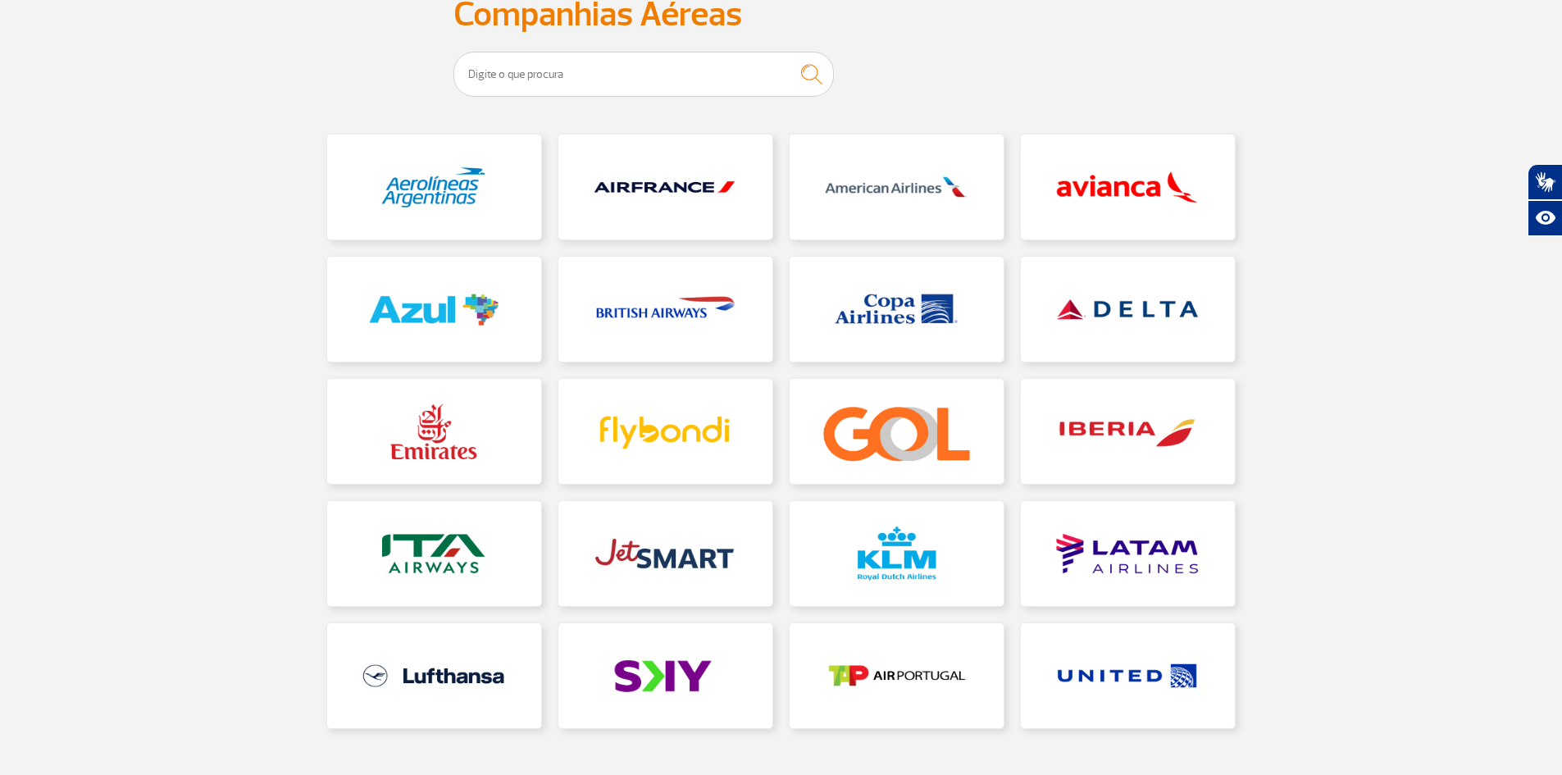
scroll to position [164, 0]
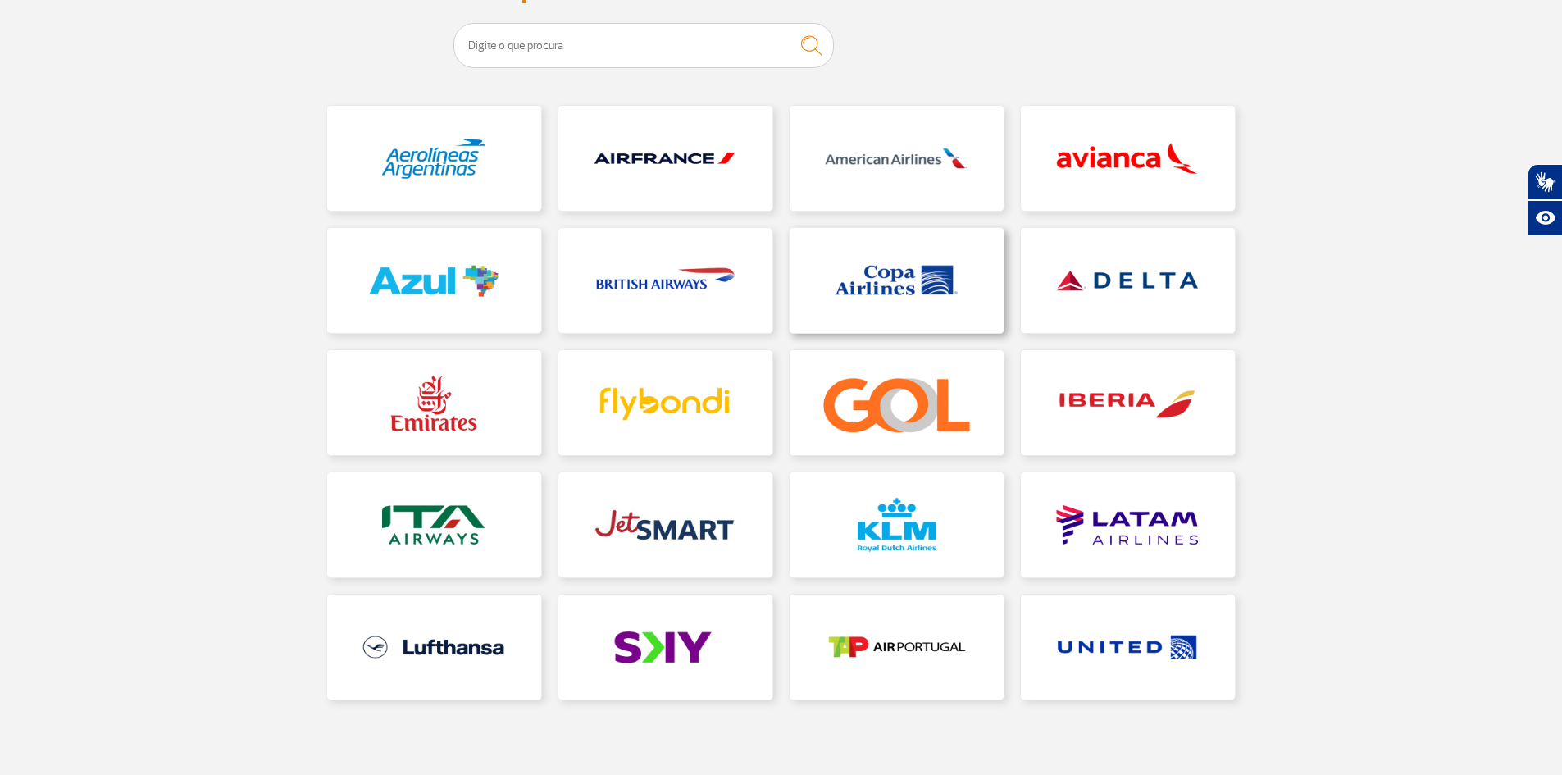
click at [928, 274] on link at bounding box center [897, 280] width 214 height 105
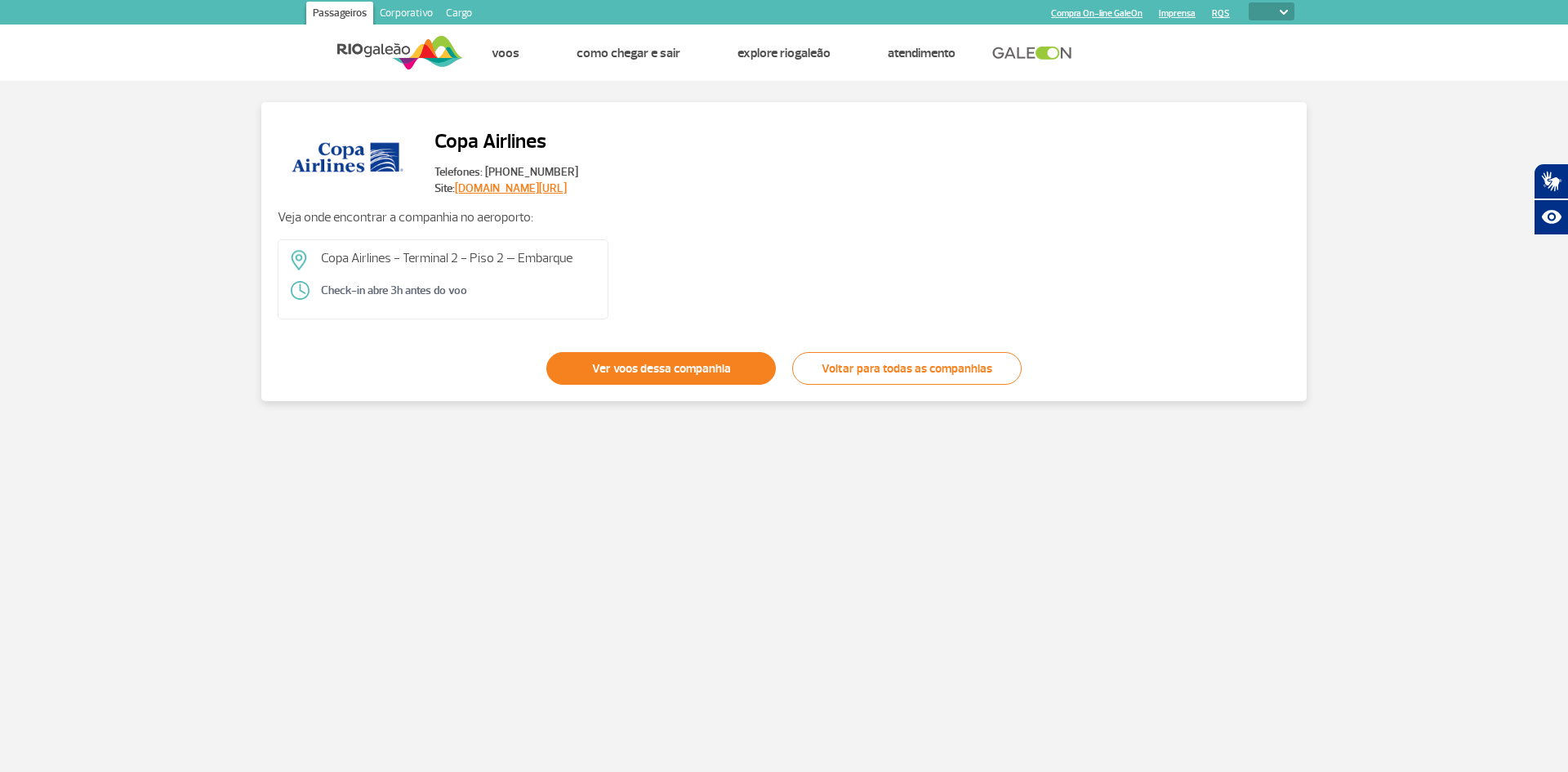
click at [662, 373] on link "Ver voos dessa companhia" at bounding box center [661, 368] width 229 height 33
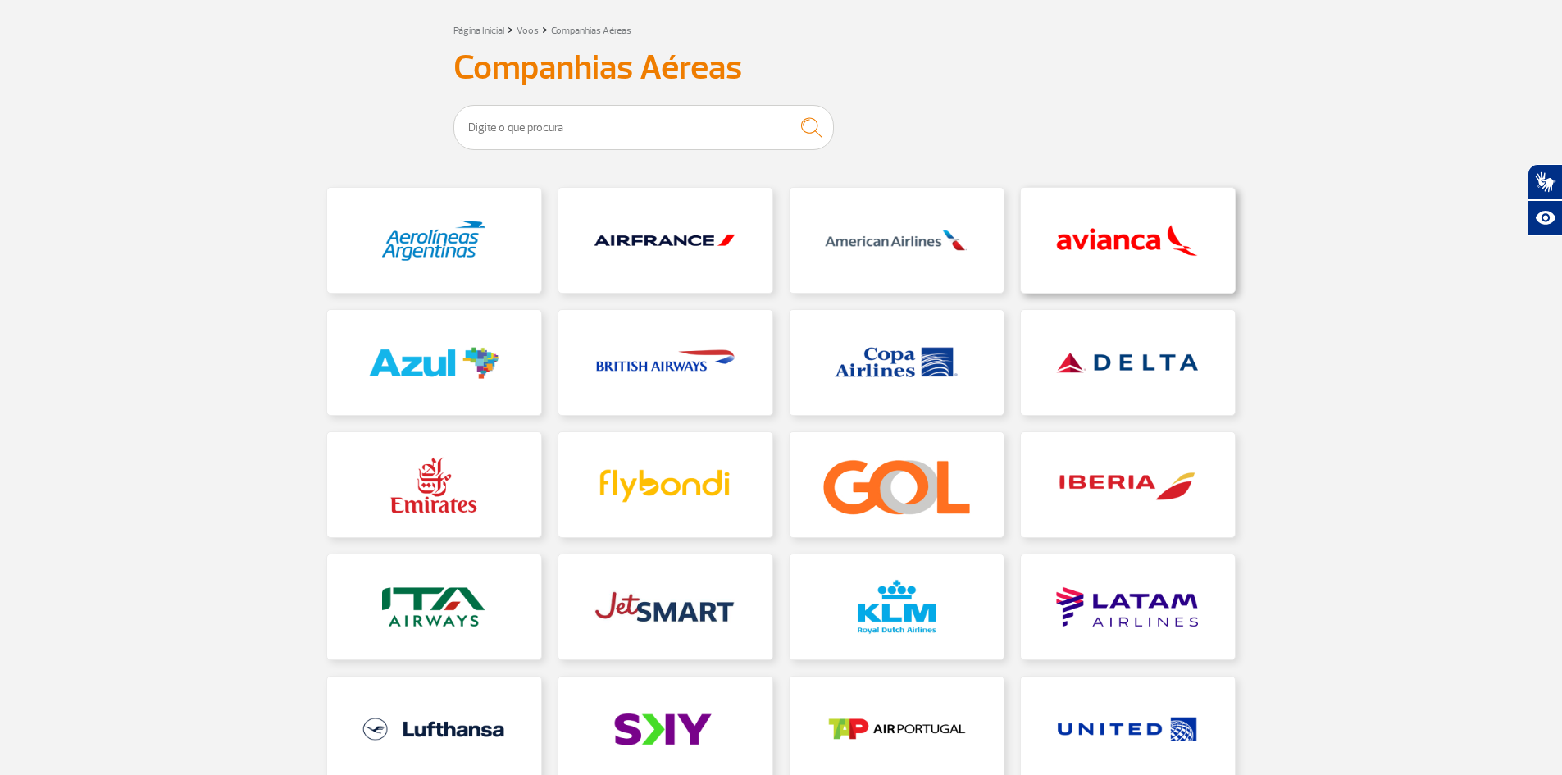
scroll to position [164, 0]
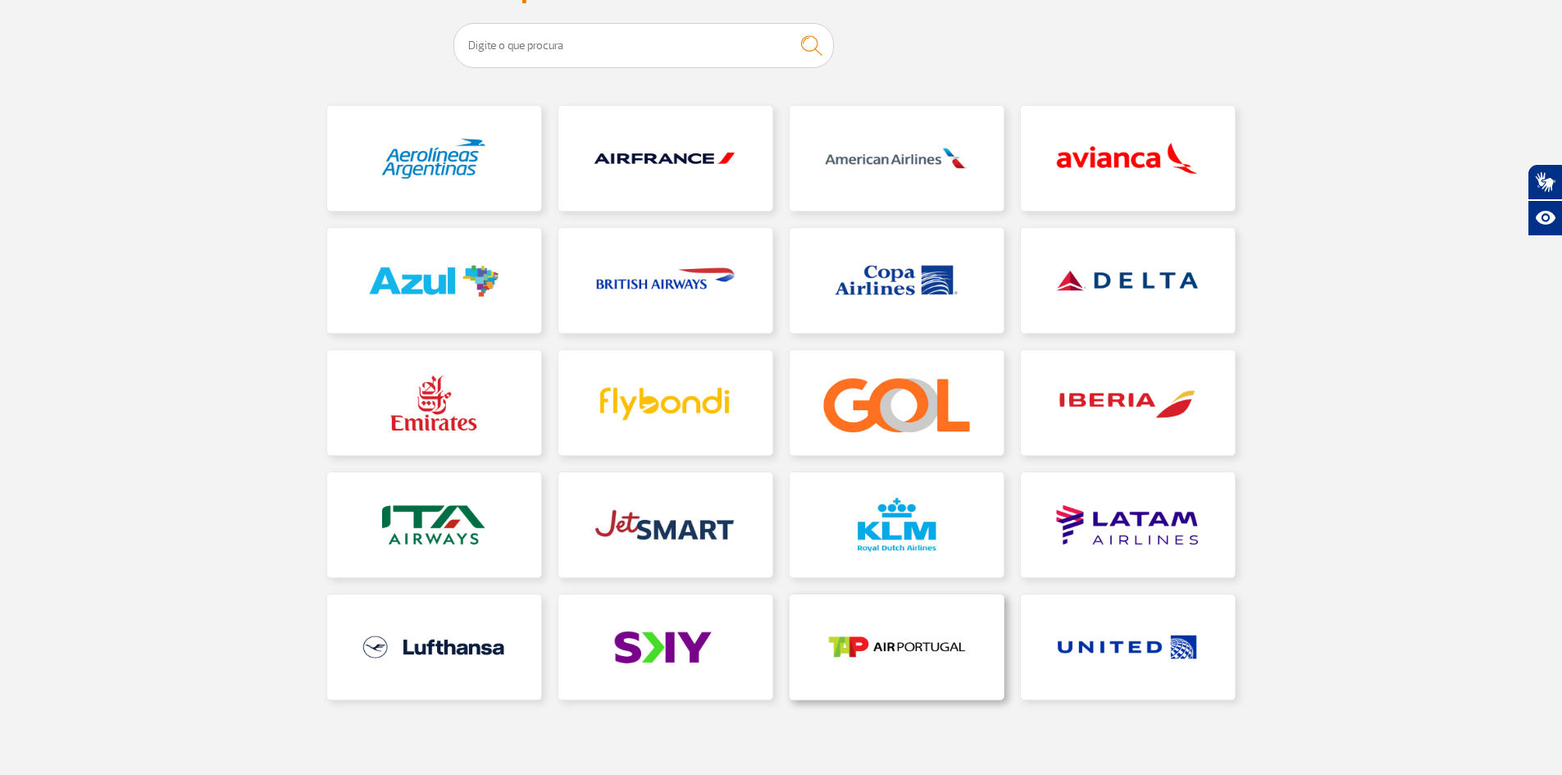
click at [906, 656] on link at bounding box center [897, 646] width 214 height 105
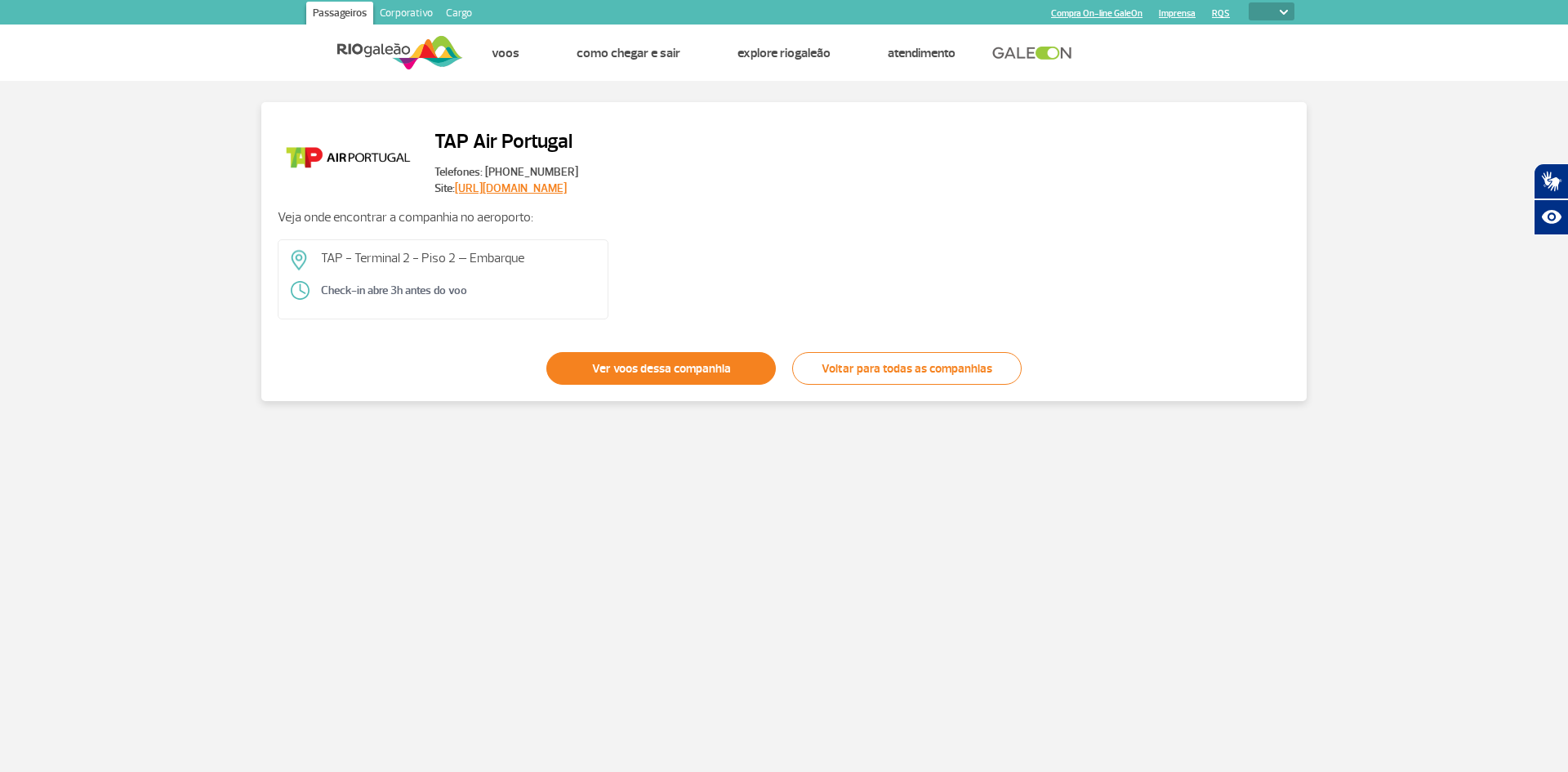
click at [622, 369] on link "Ver voos dessa companhia" at bounding box center [661, 368] width 229 height 33
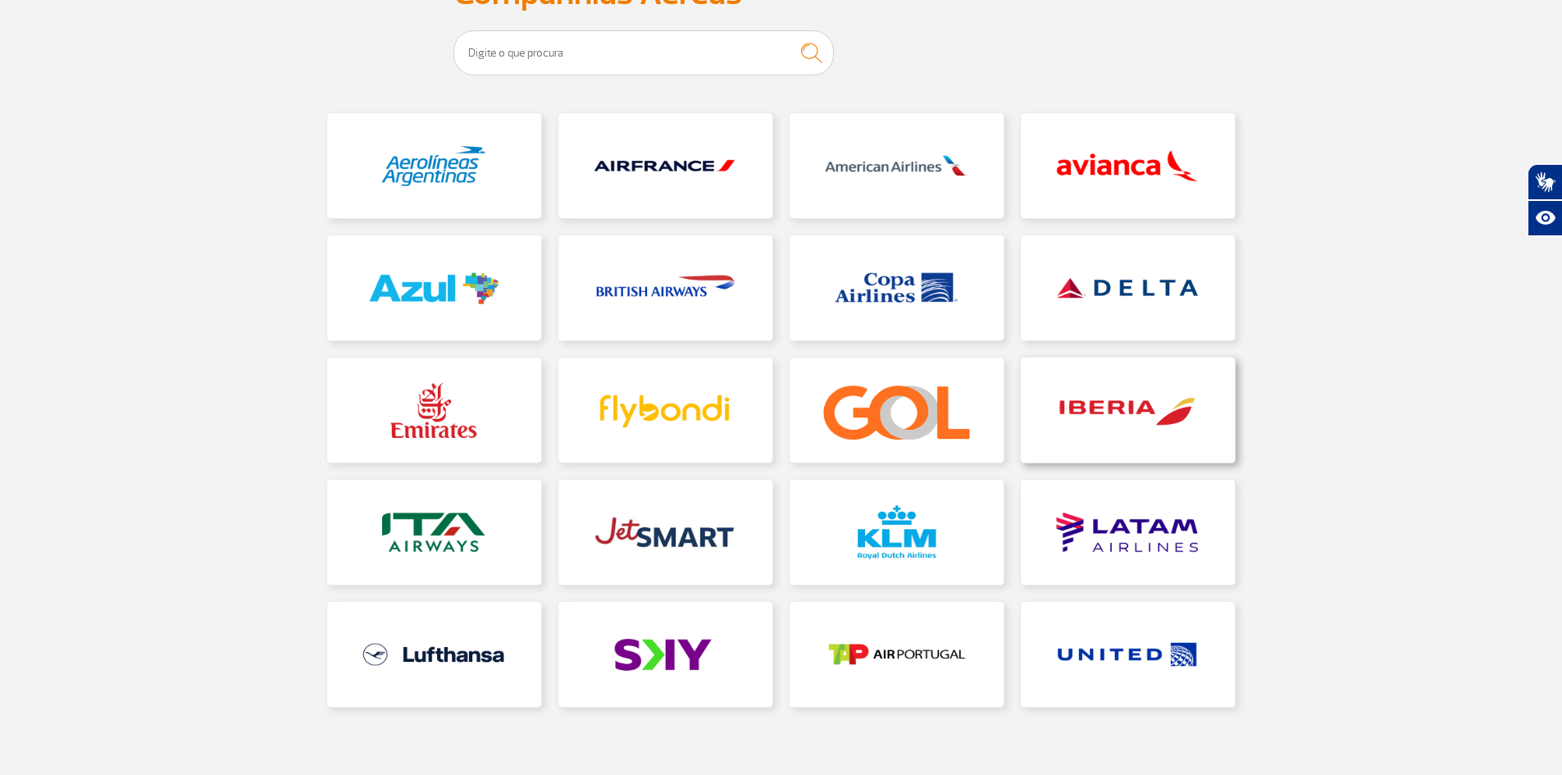
scroll to position [164, 0]
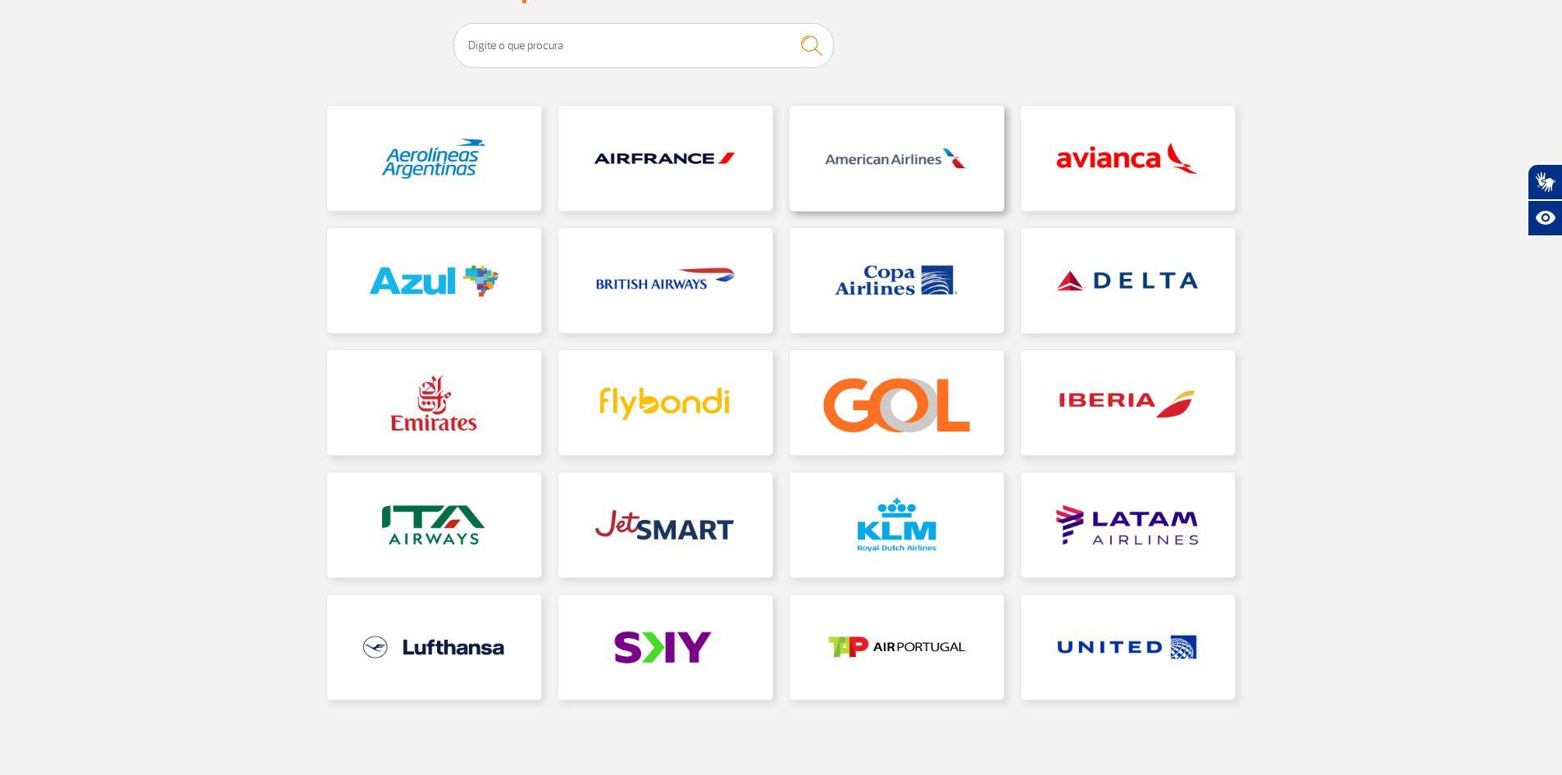
click at [912, 157] on link at bounding box center [897, 158] width 214 height 105
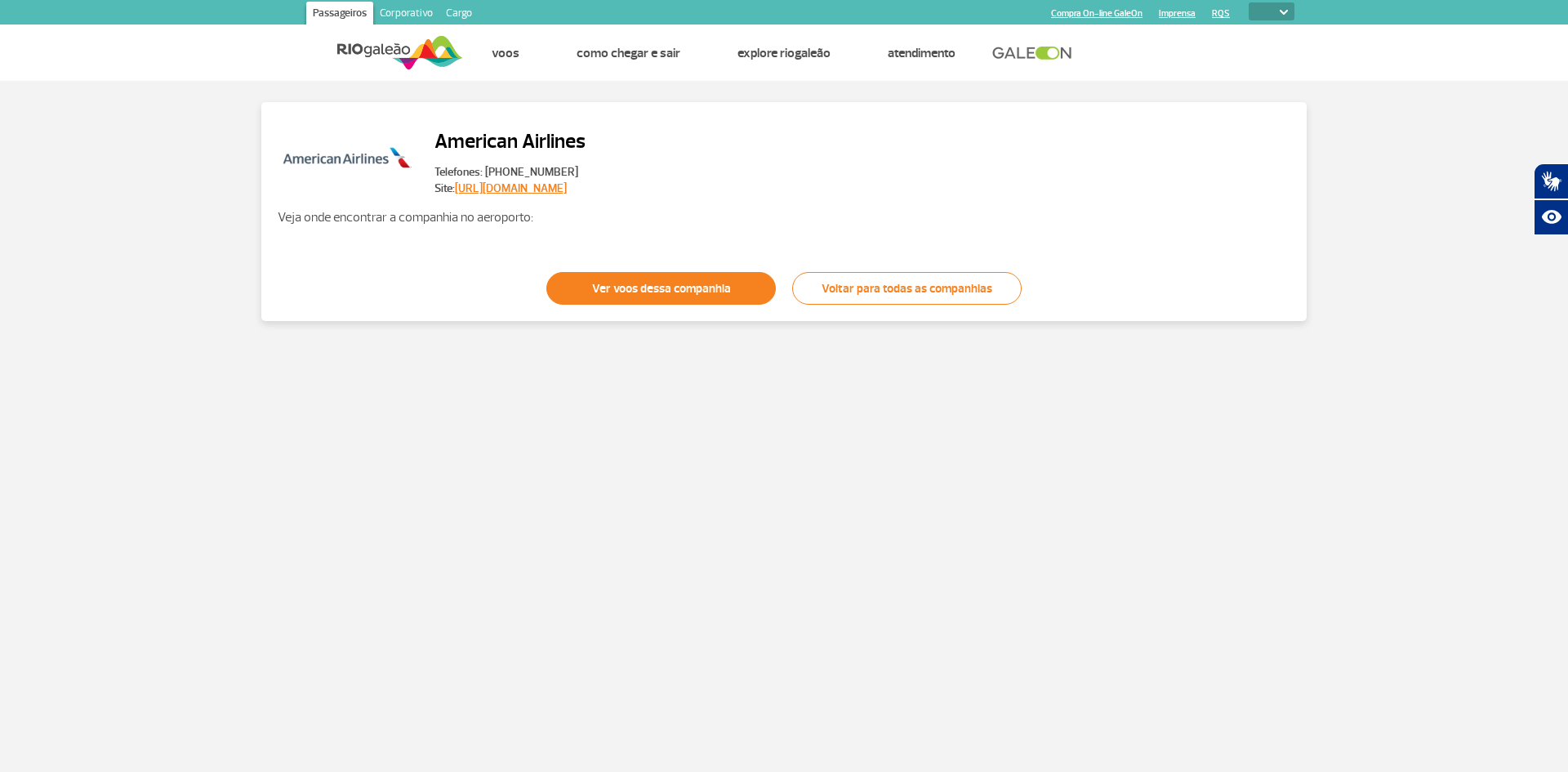
click at [657, 288] on link "Ver voos dessa companhia" at bounding box center [661, 288] width 229 height 33
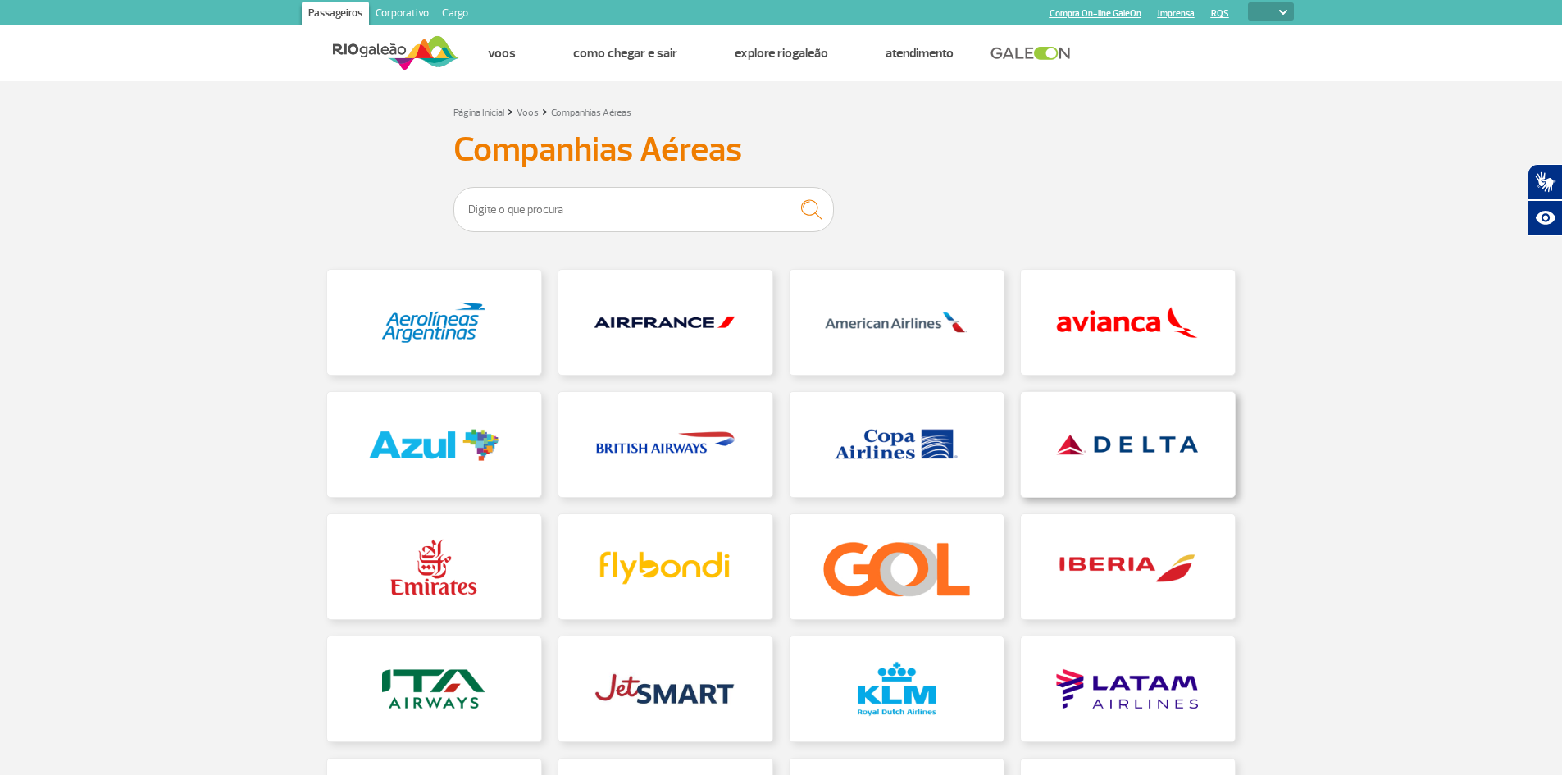
click at [1094, 452] on link at bounding box center [1128, 444] width 214 height 105
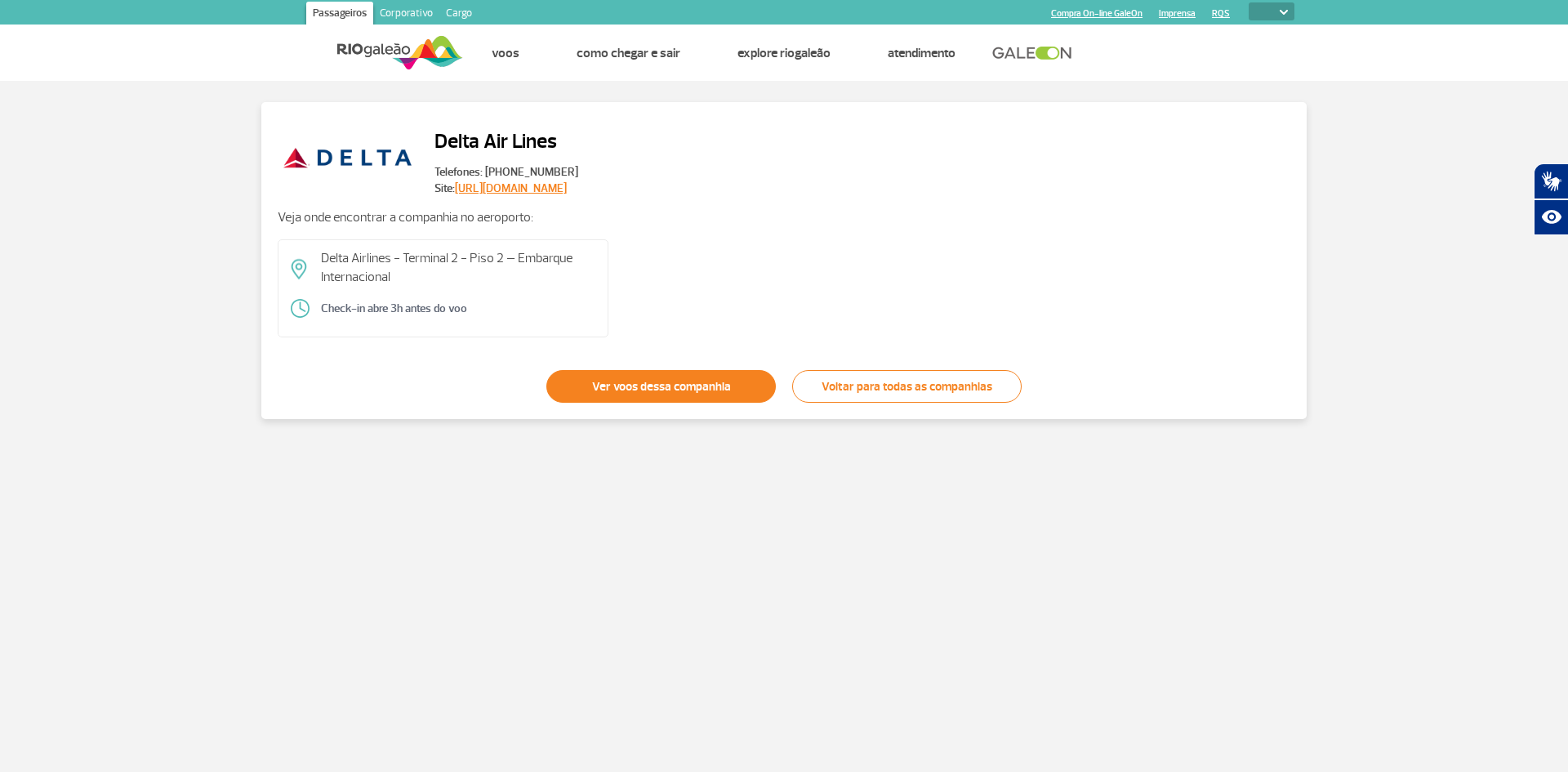
click at [605, 386] on link "Ver voos dessa companhia" at bounding box center [661, 386] width 229 height 33
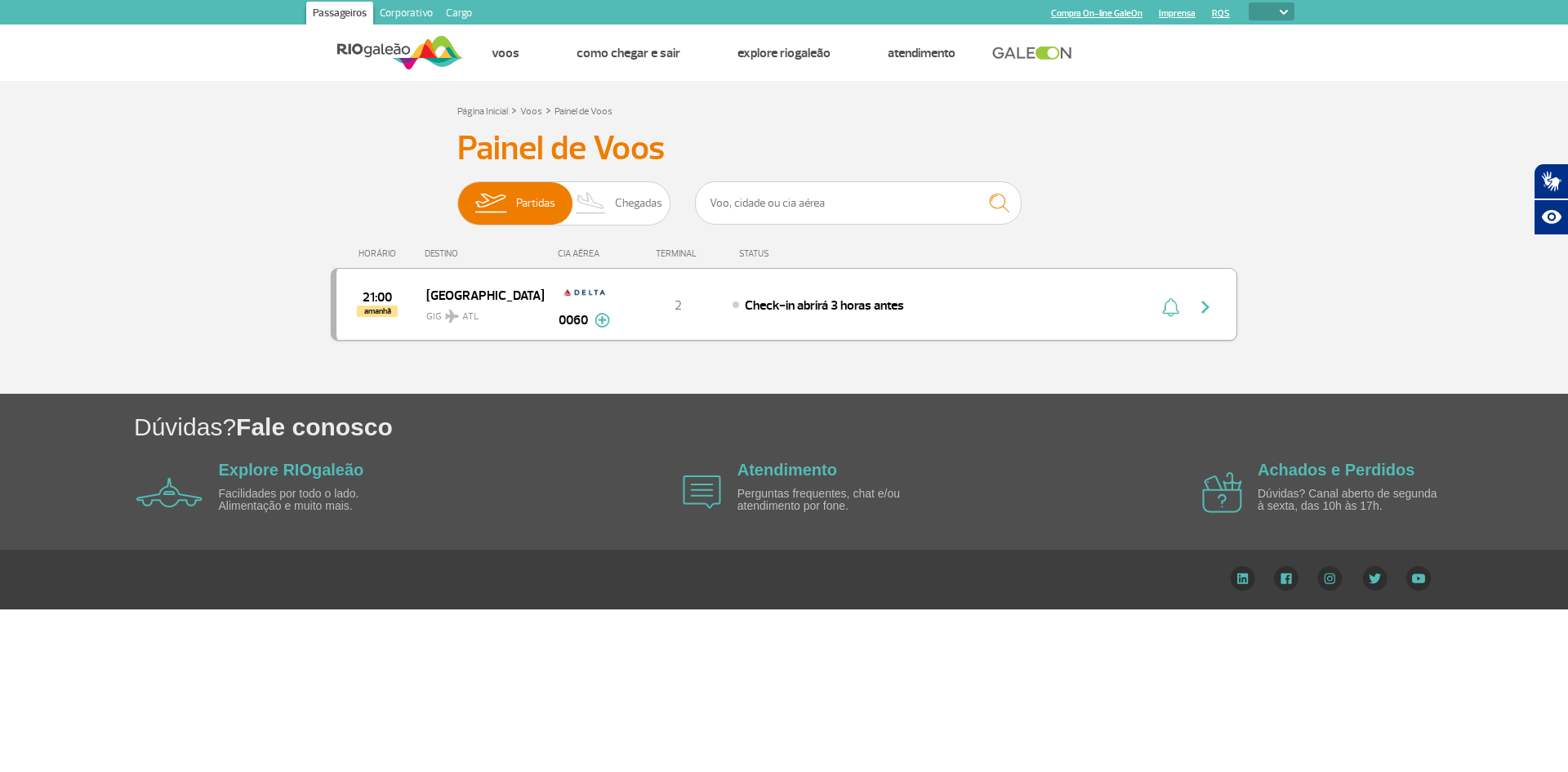
click at [605, 318] on img at bounding box center [603, 320] width 16 height 15
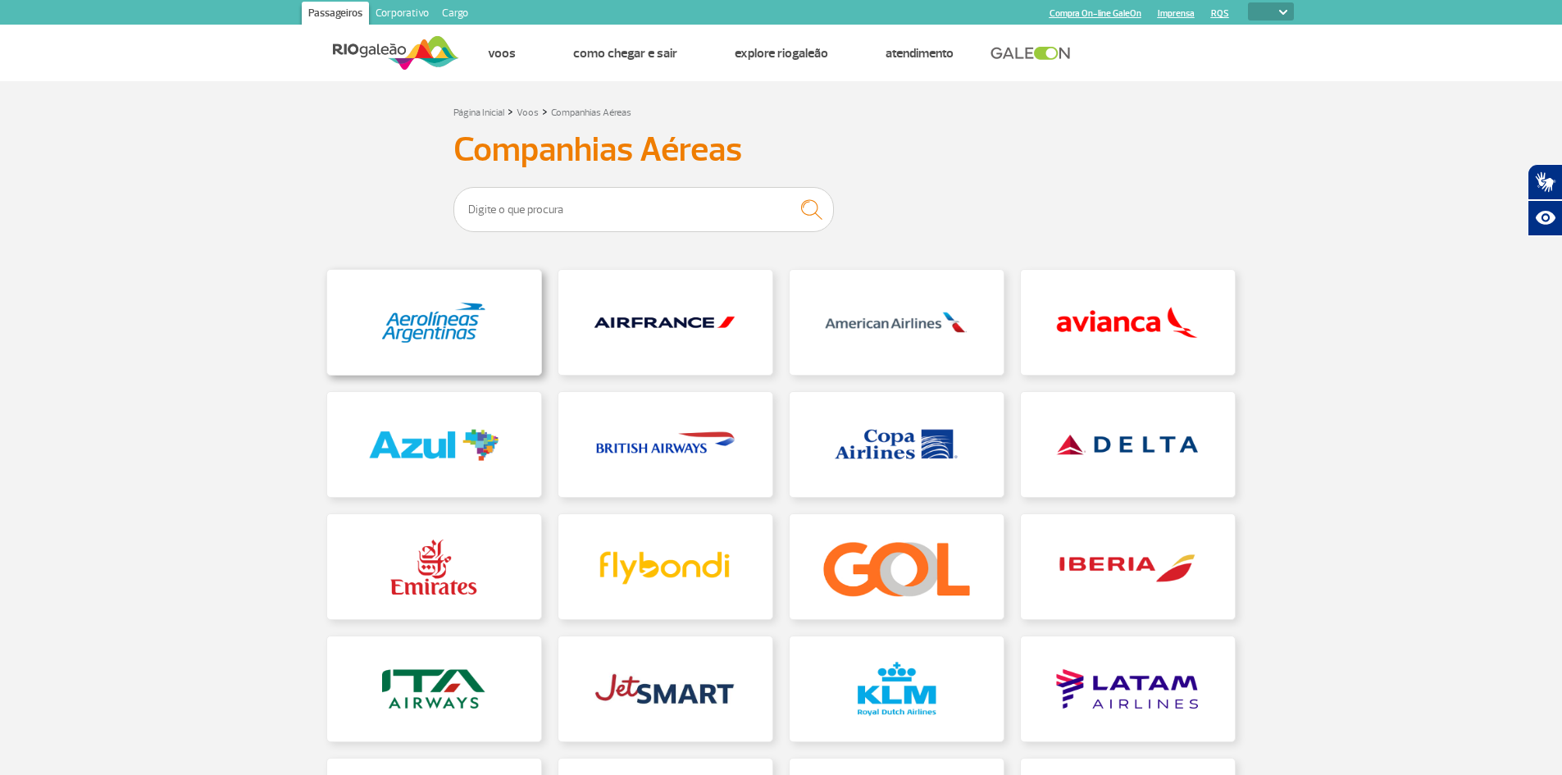
click at [418, 321] on link at bounding box center [434, 322] width 214 height 105
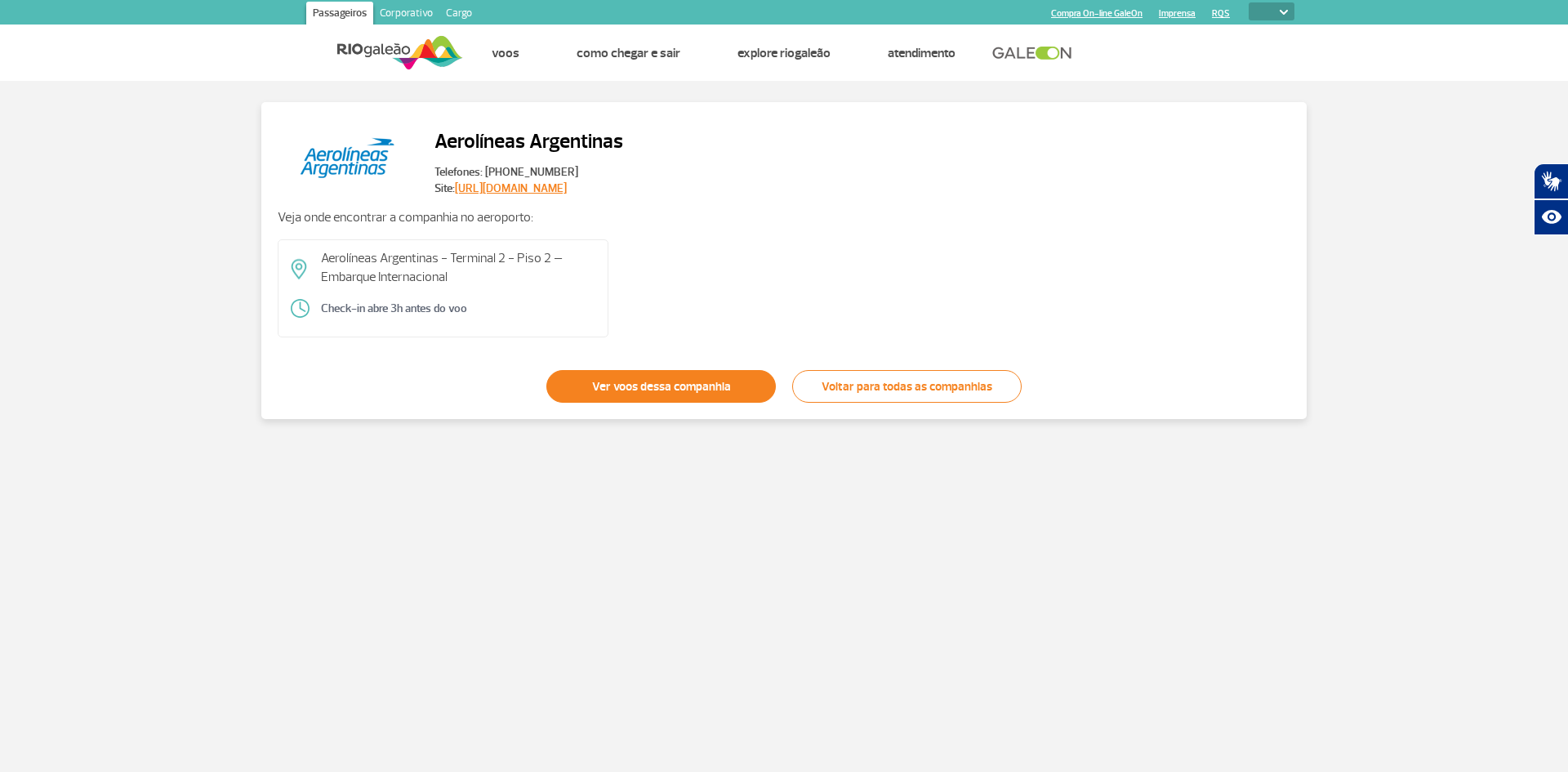
click at [704, 387] on link "Ver voos dessa companhia" at bounding box center [661, 386] width 229 height 33
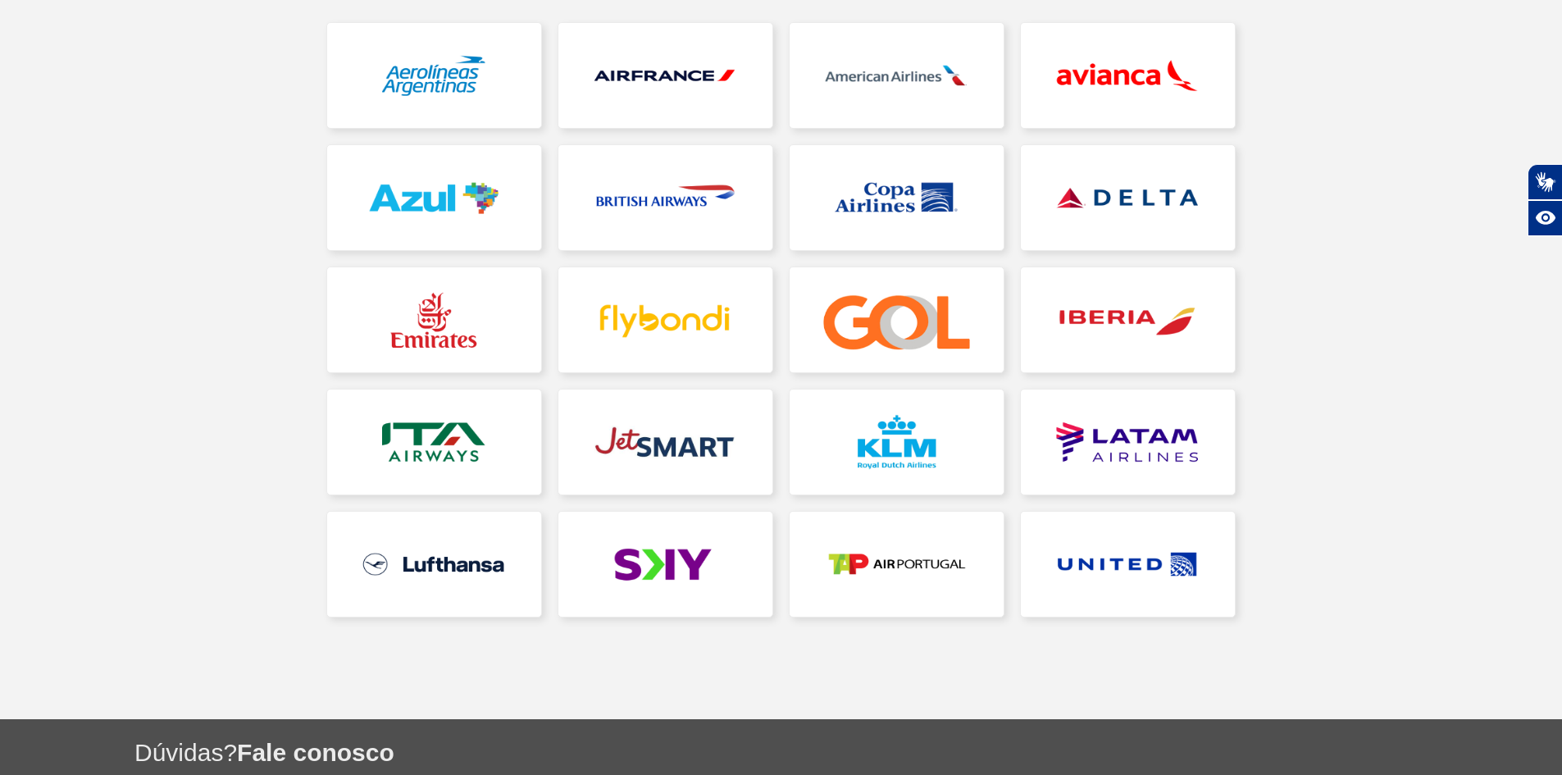
scroll to position [328, 0]
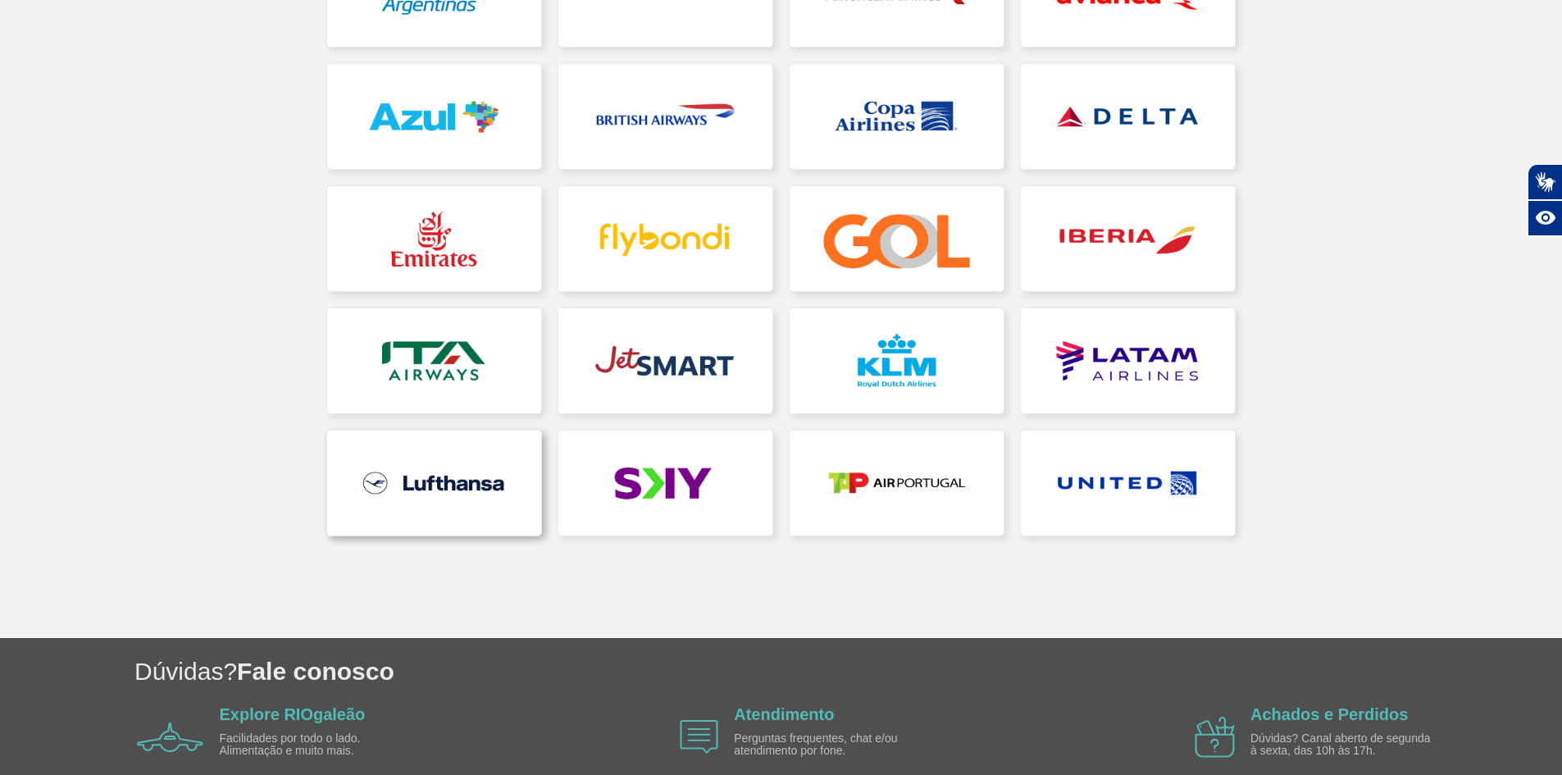
click at [453, 478] on link at bounding box center [434, 482] width 214 height 105
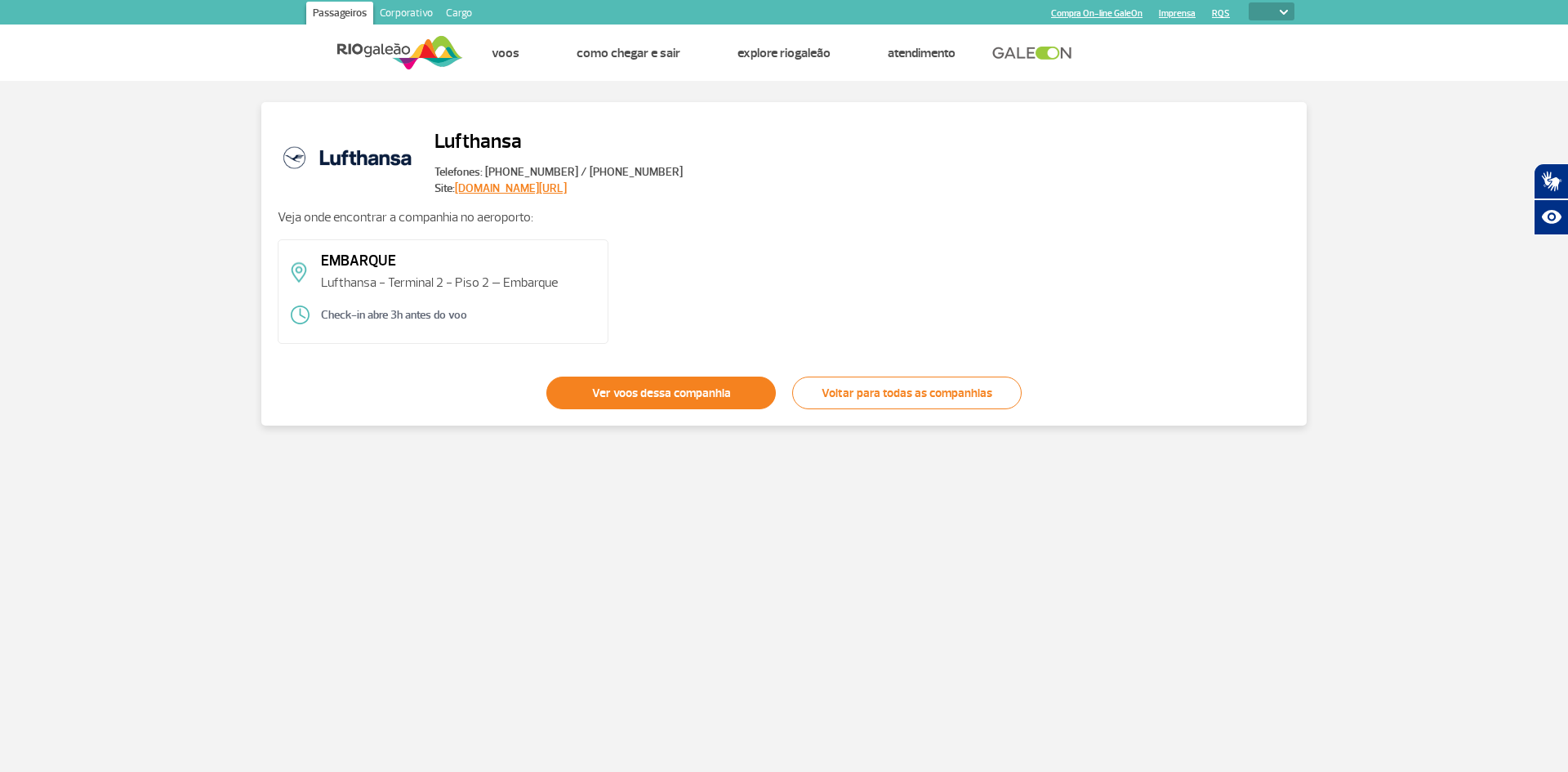
click at [666, 391] on link "Ver voos dessa companhia" at bounding box center [661, 392] width 229 height 33
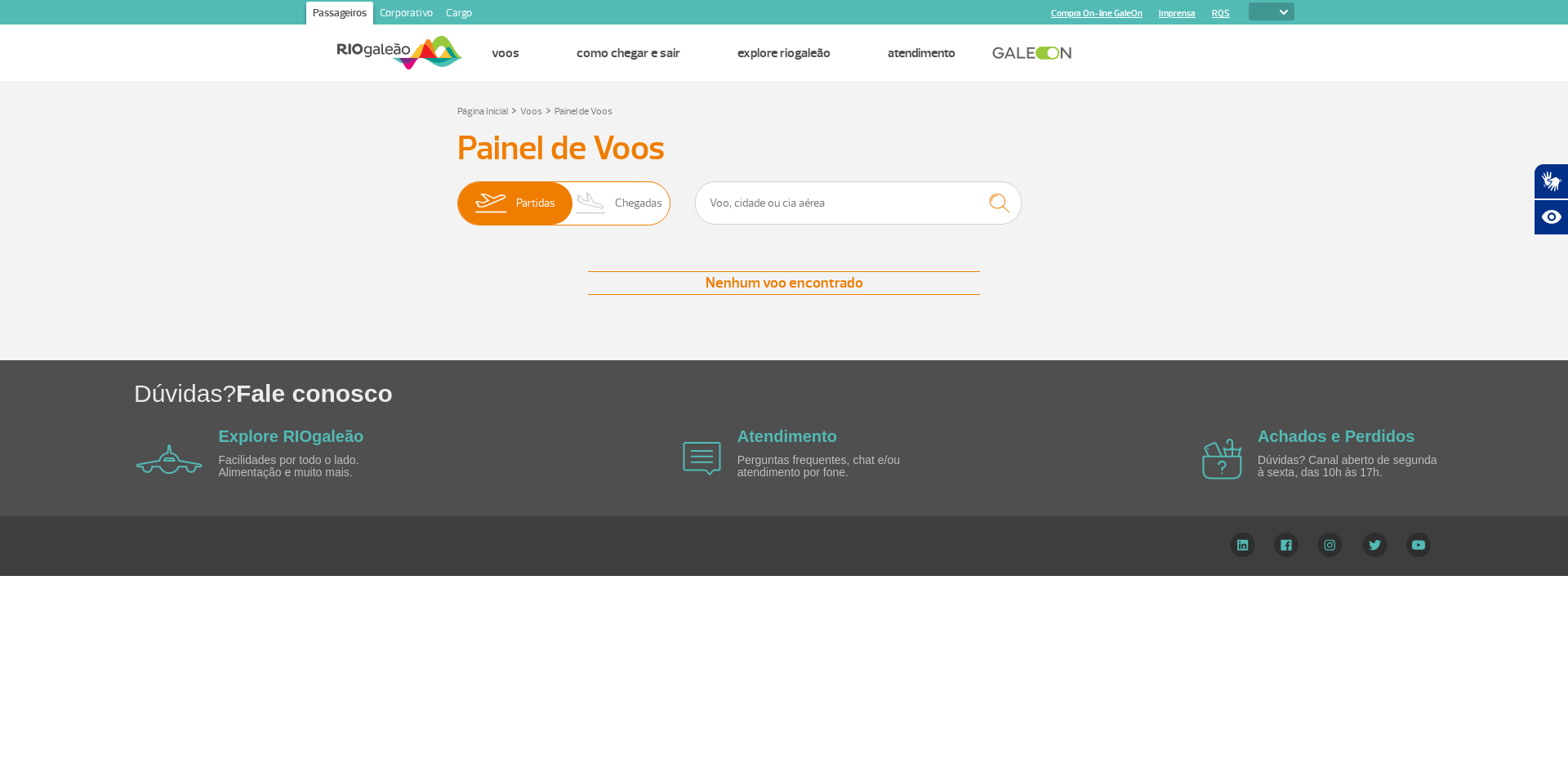
click at [630, 199] on span "Chegadas" at bounding box center [639, 203] width 48 height 43
click at [457, 195] on input "Partidas Chegadas" at bounding box center [457, 195] width 0 height 0
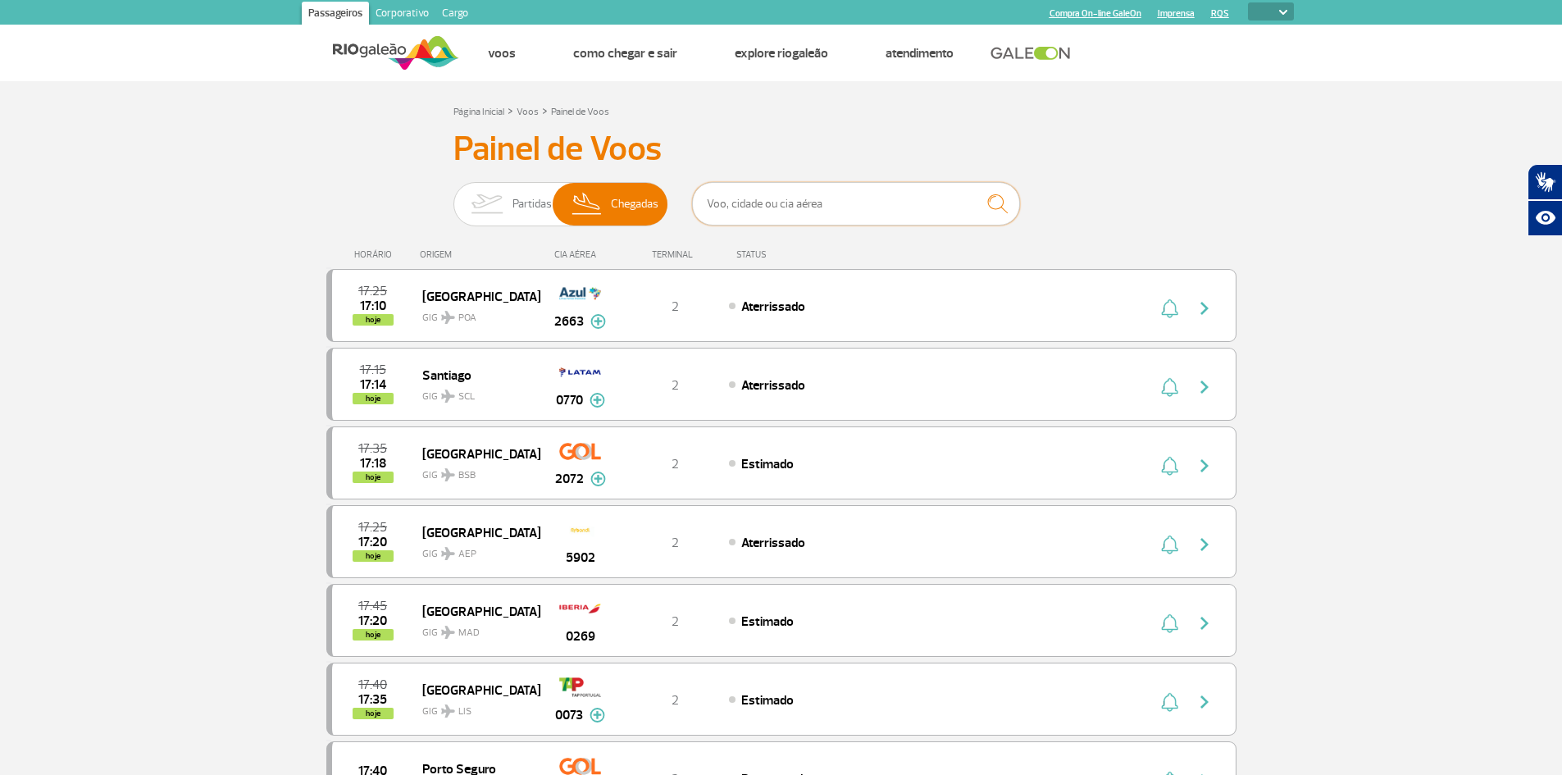
click at [805, 204] on input "text" at bounding box center [856, 203] width 328 height 43
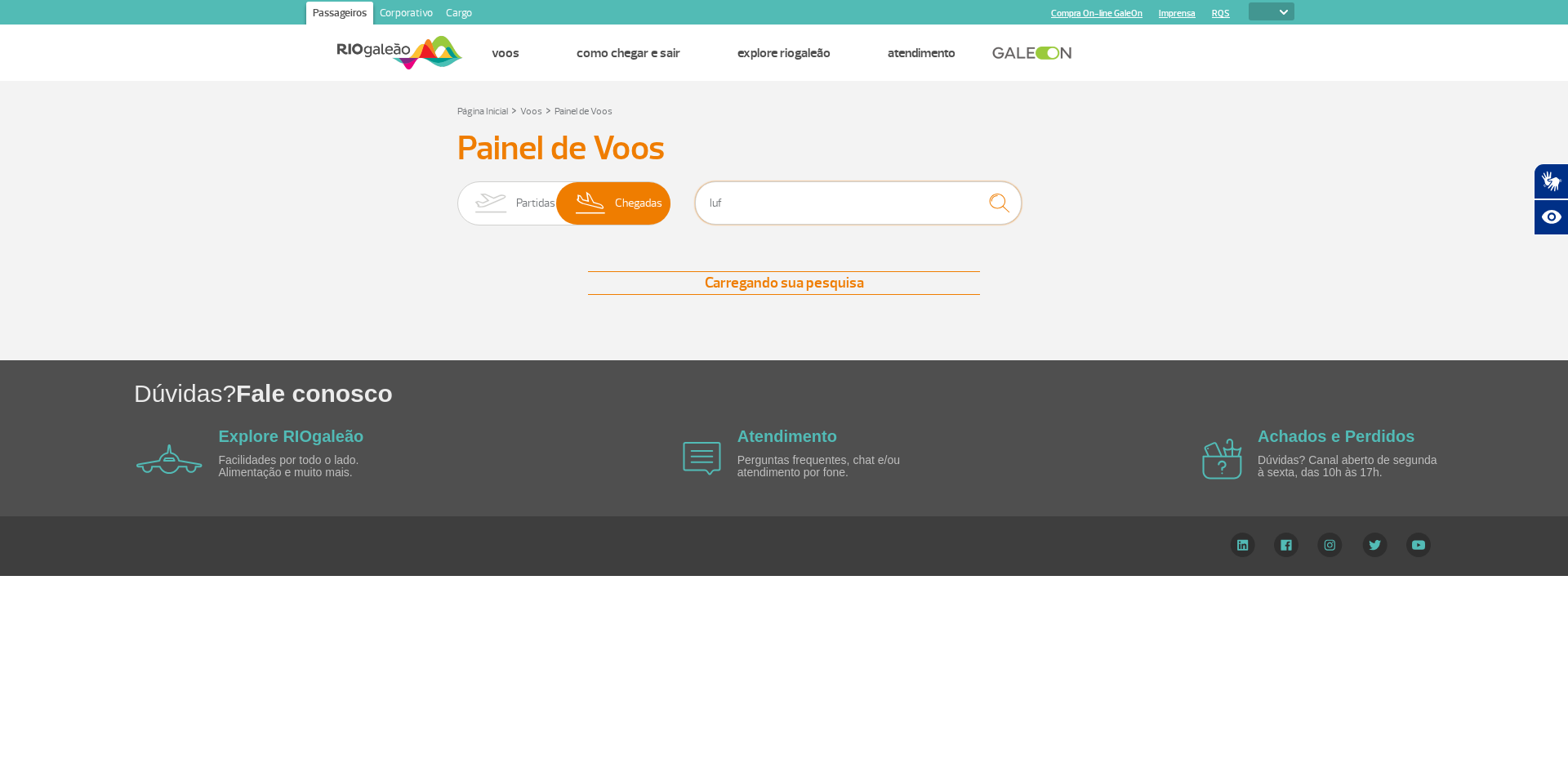
type input "luft"
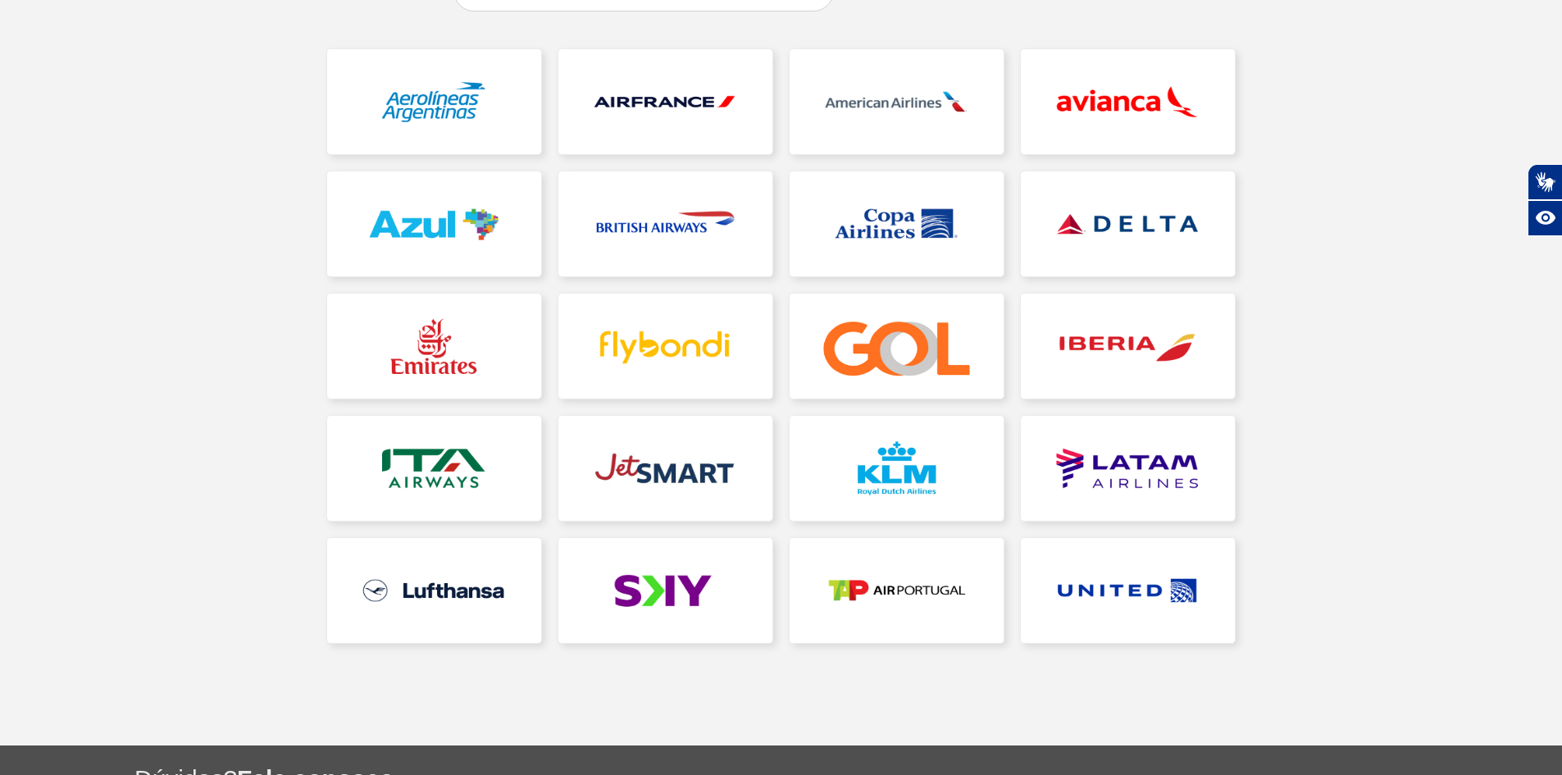
scroll to position [246, 0]
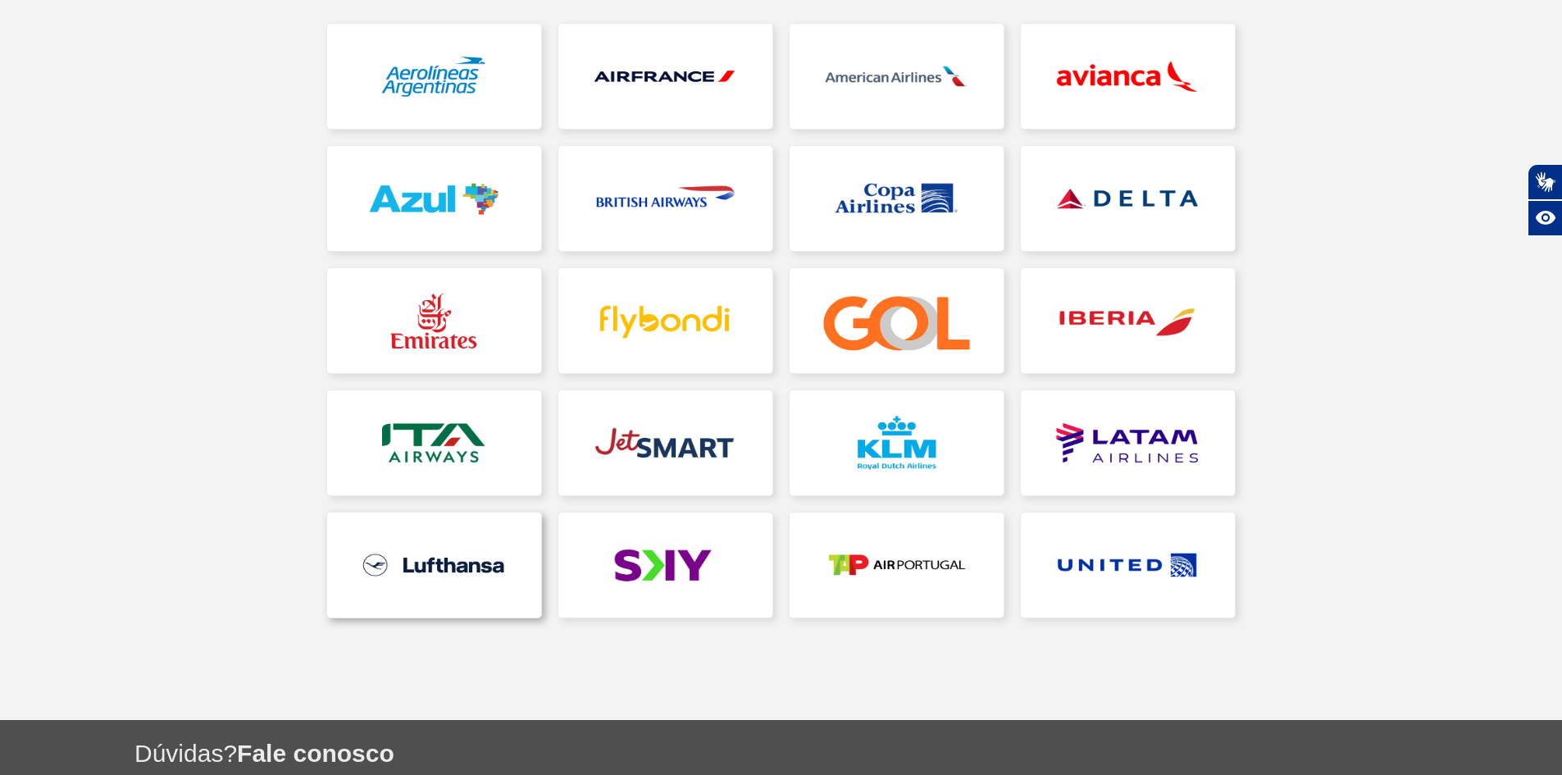
click at [458, 581] on link at bounding box center [434, 564] width 214 height 105
